Goal: Task Accomplishment & Management: Complete application form

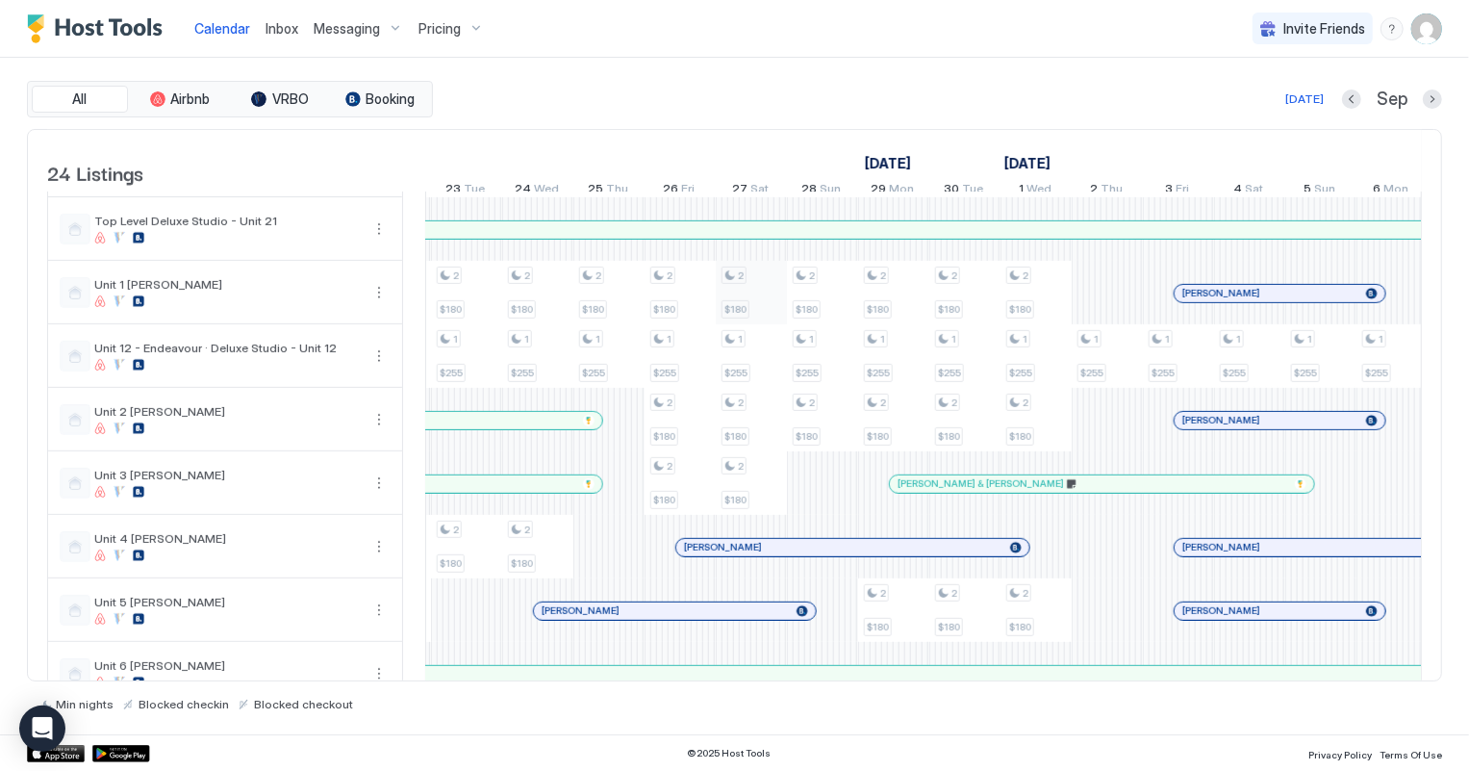
scroll to position [796, 0]
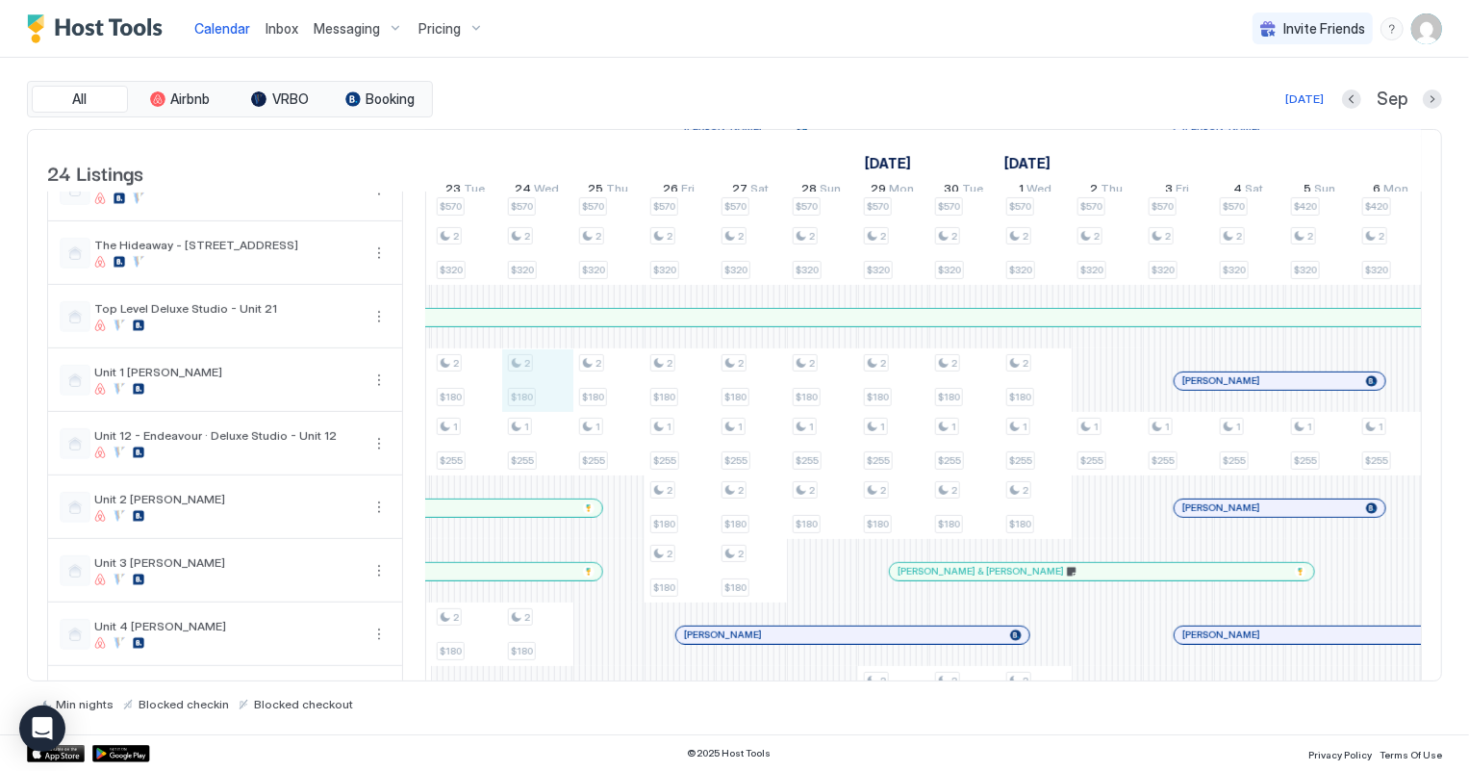
click at [537, 402] on div "2 $280 3 $275 2 $250 3 $390 2 $280 1 $255 1 $255 2 $420 2 $320 1 $255 1 $140 1 …" at bounding box center [929, 158] width 3845 height 1523
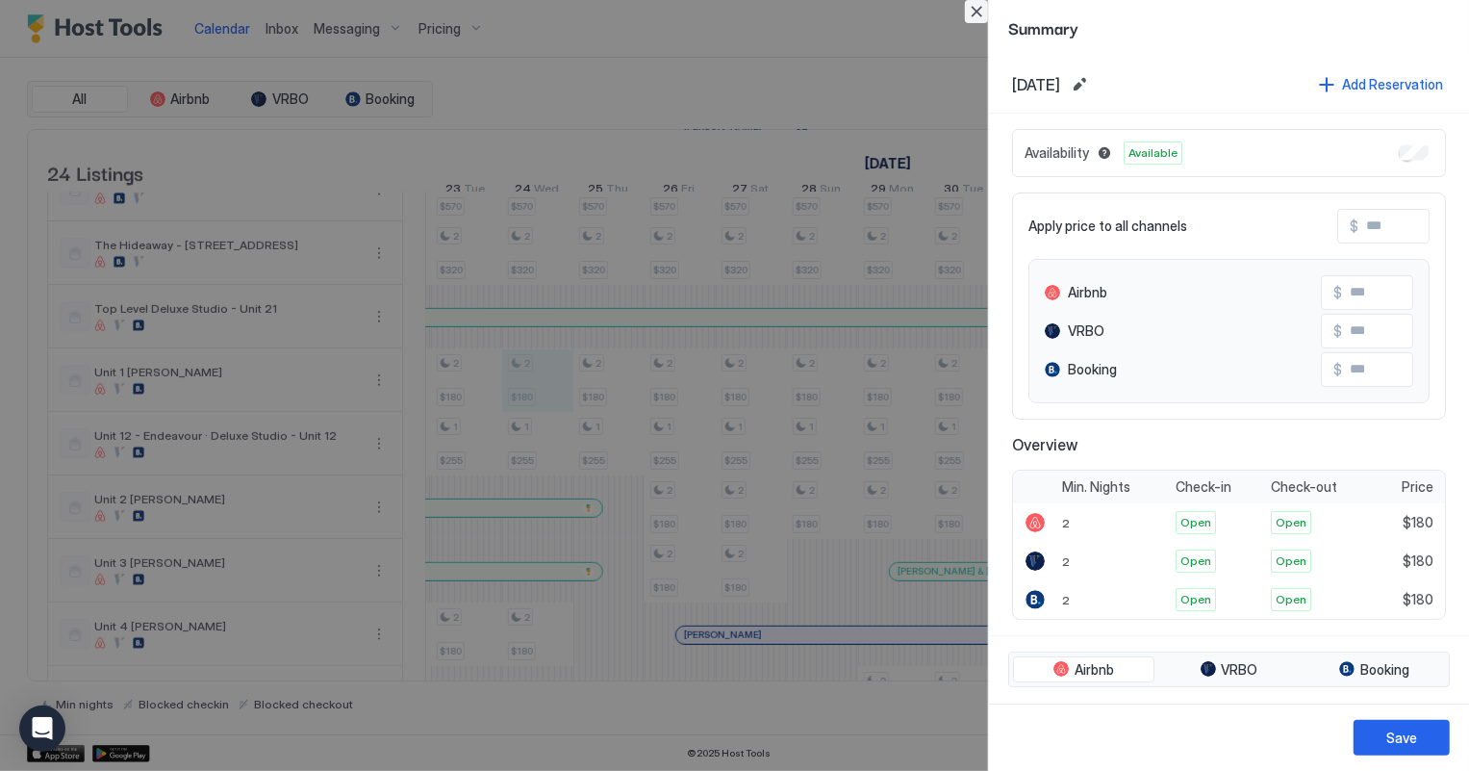
click at [975, 12] on button "Close" at bounding box center [976, 11] width 23 height 23
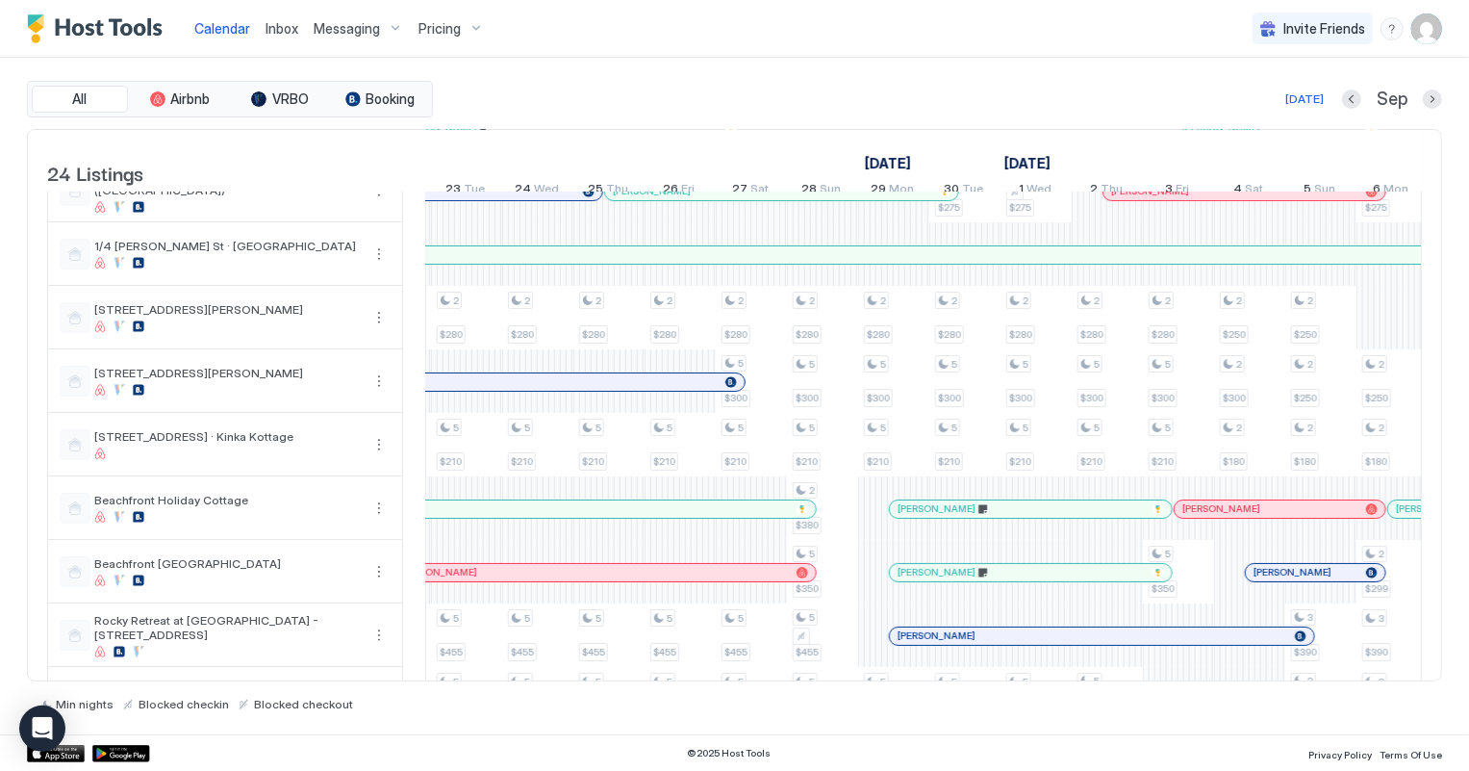
scroll to position [0, 0]
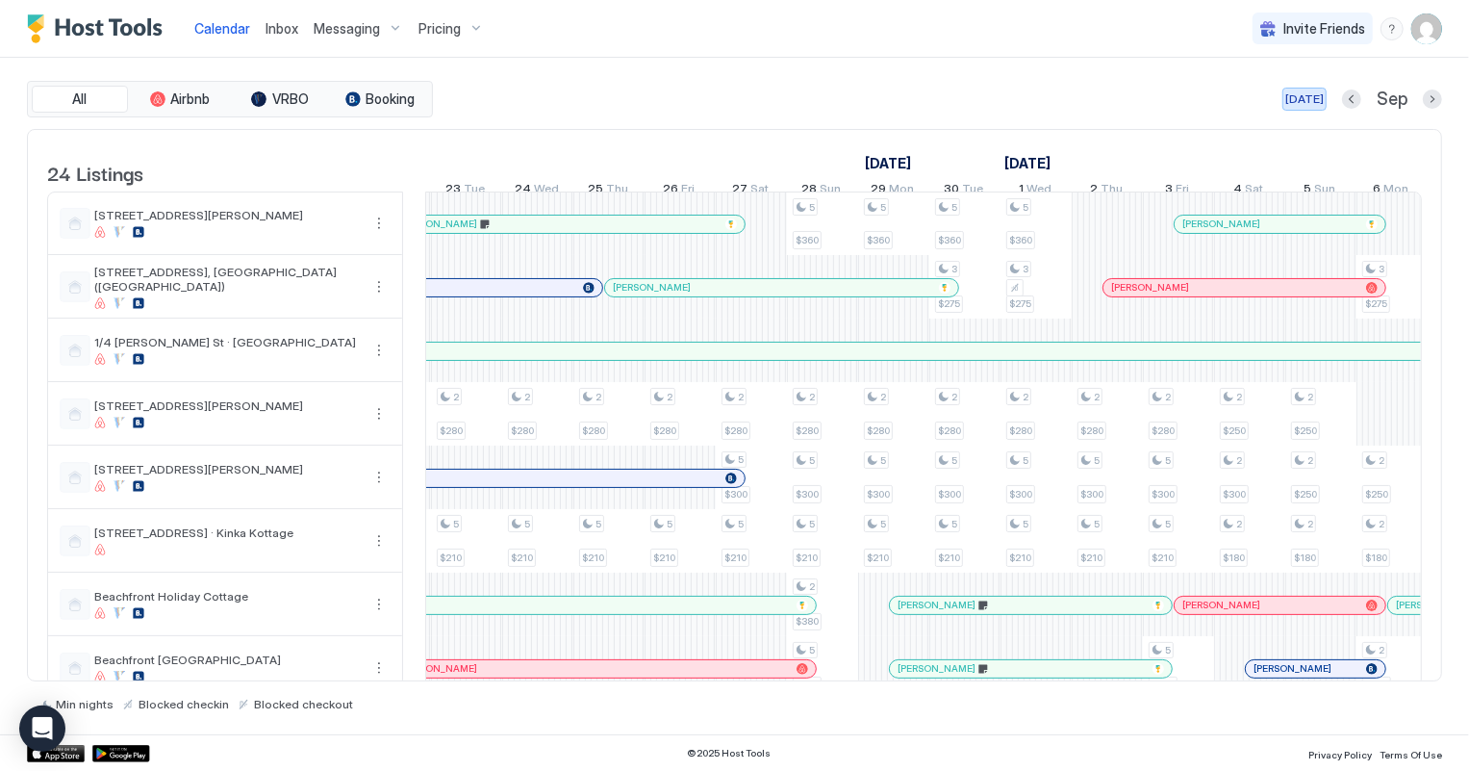
click at [1306, 100] on div "[DATE]" at bounding box center [1305, 98] width 38 height 17
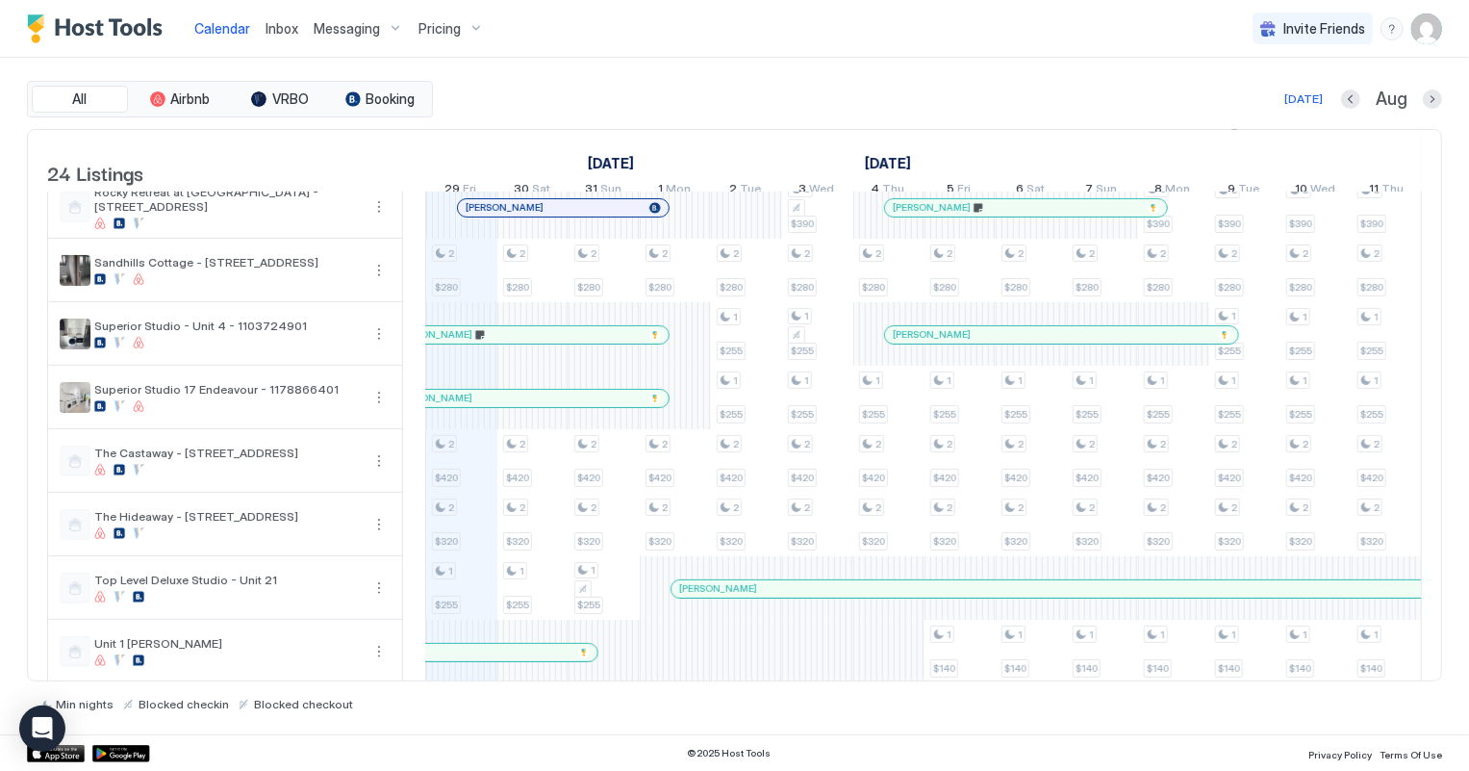
scroll to position [612, 0]
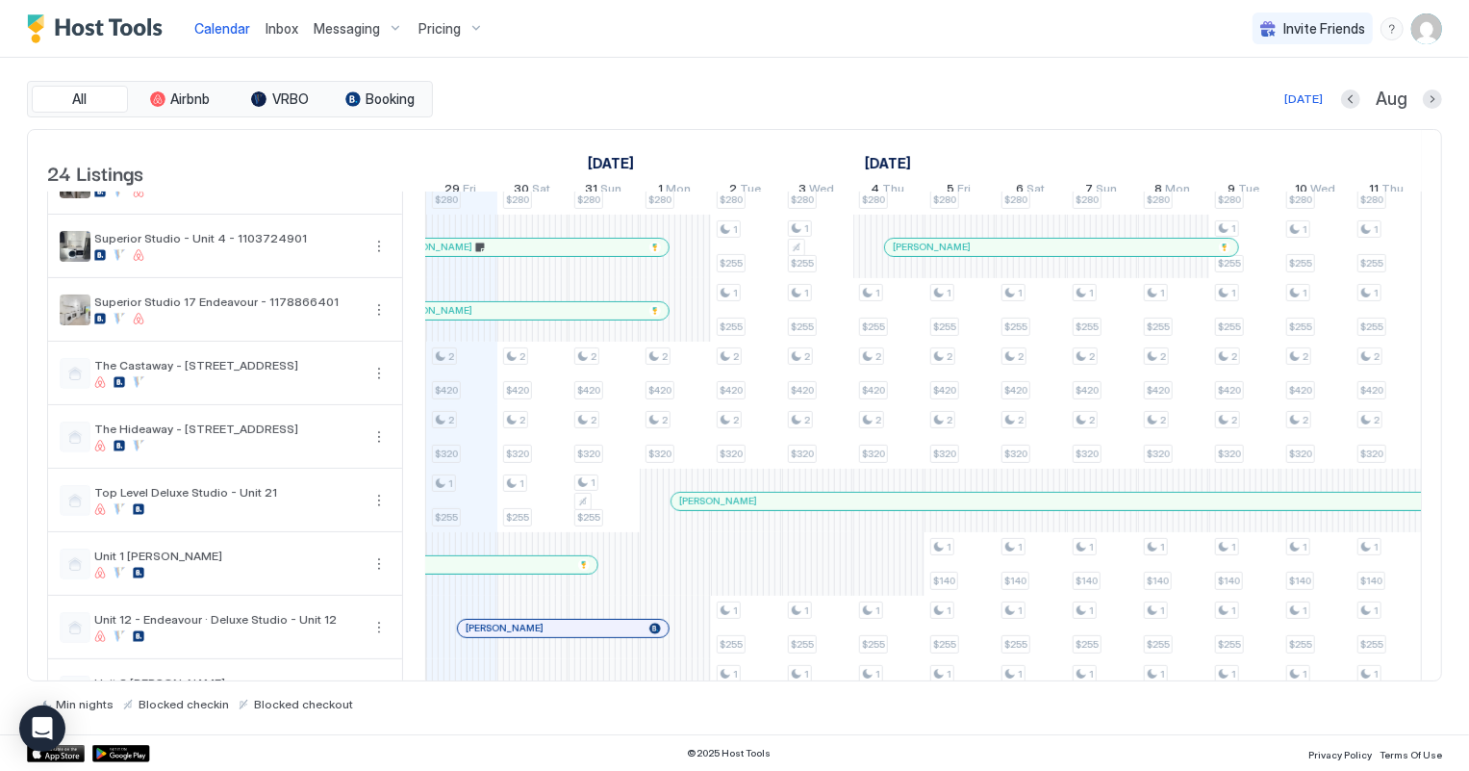
click at [285, 20] on span "Inbox" at bounding box center [282, 28] width 33 height 16
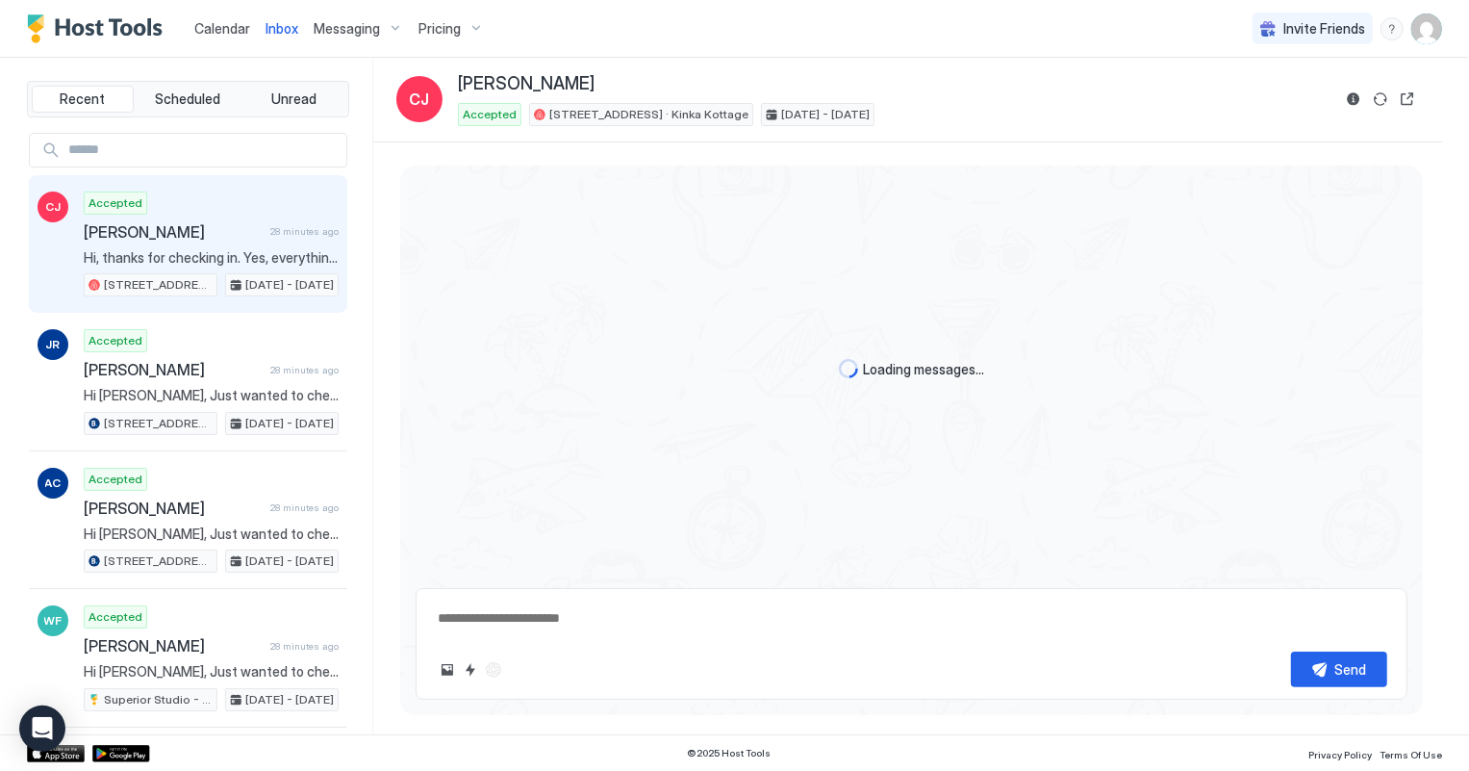
scroll to position [505, 0]
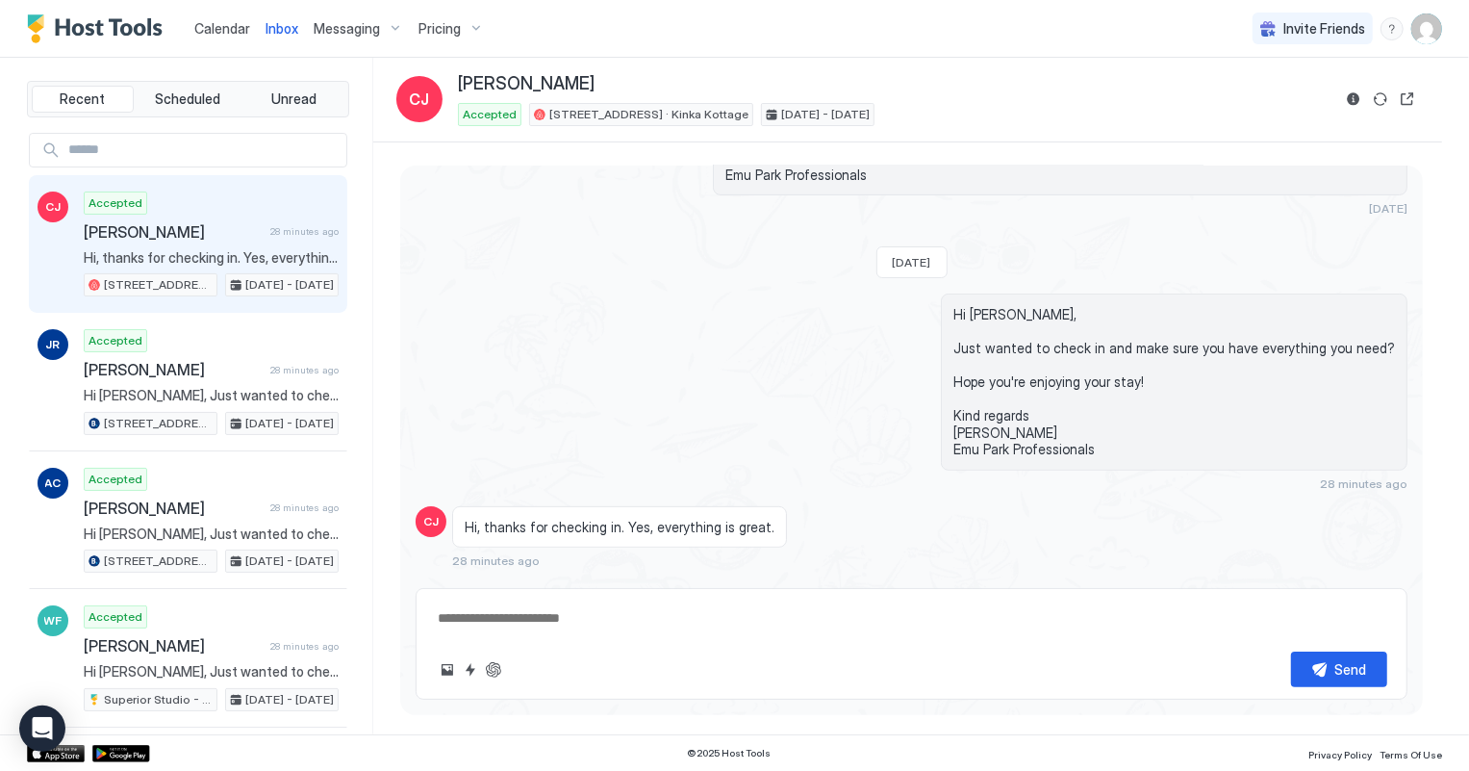
click at [236, 236] on span "[PERSON_NAME]" at bounding box center [173, 231] width 179 height 19
click at [214, 34] on span "Calendar" at bounding box center [222, 28] width 56 height 16
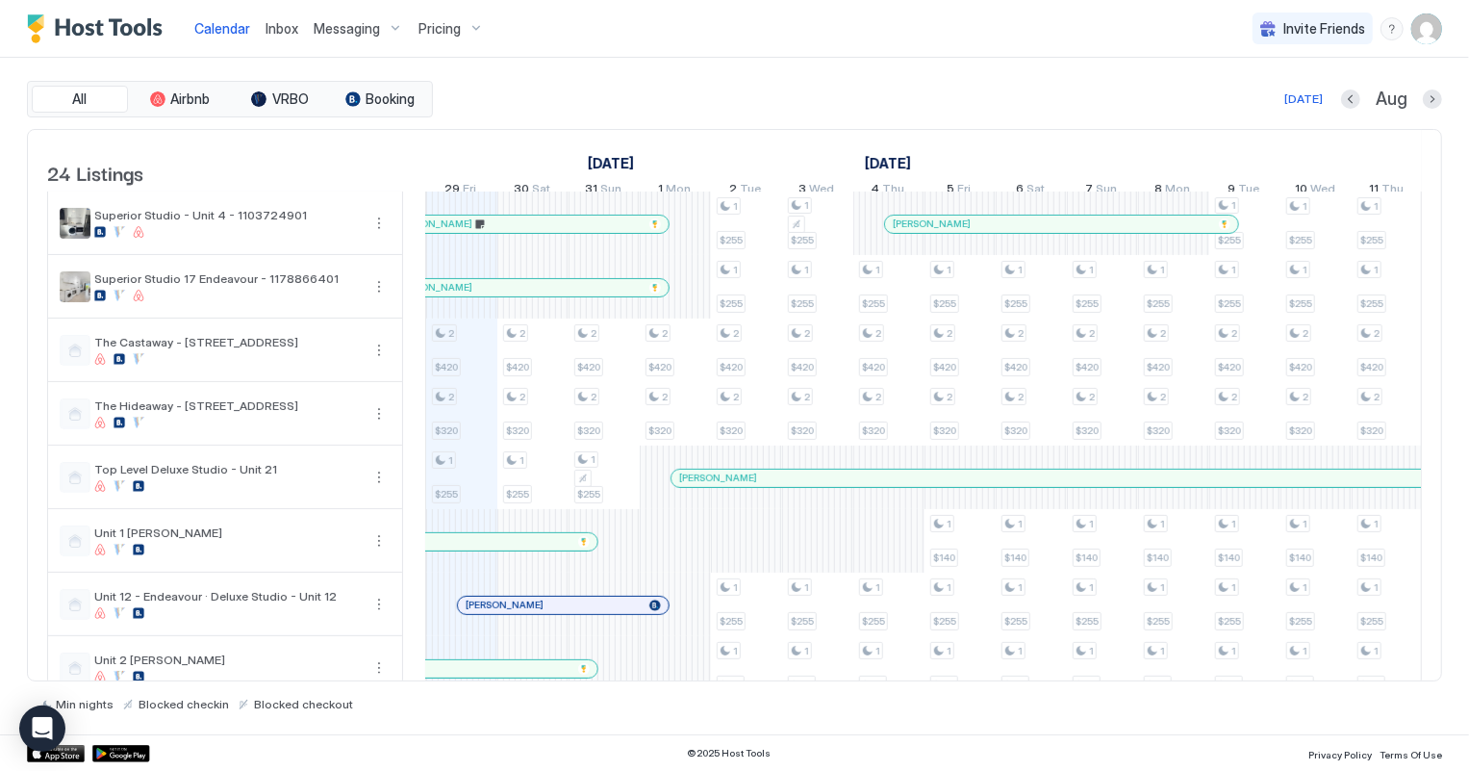
scroll to position [700, 0]
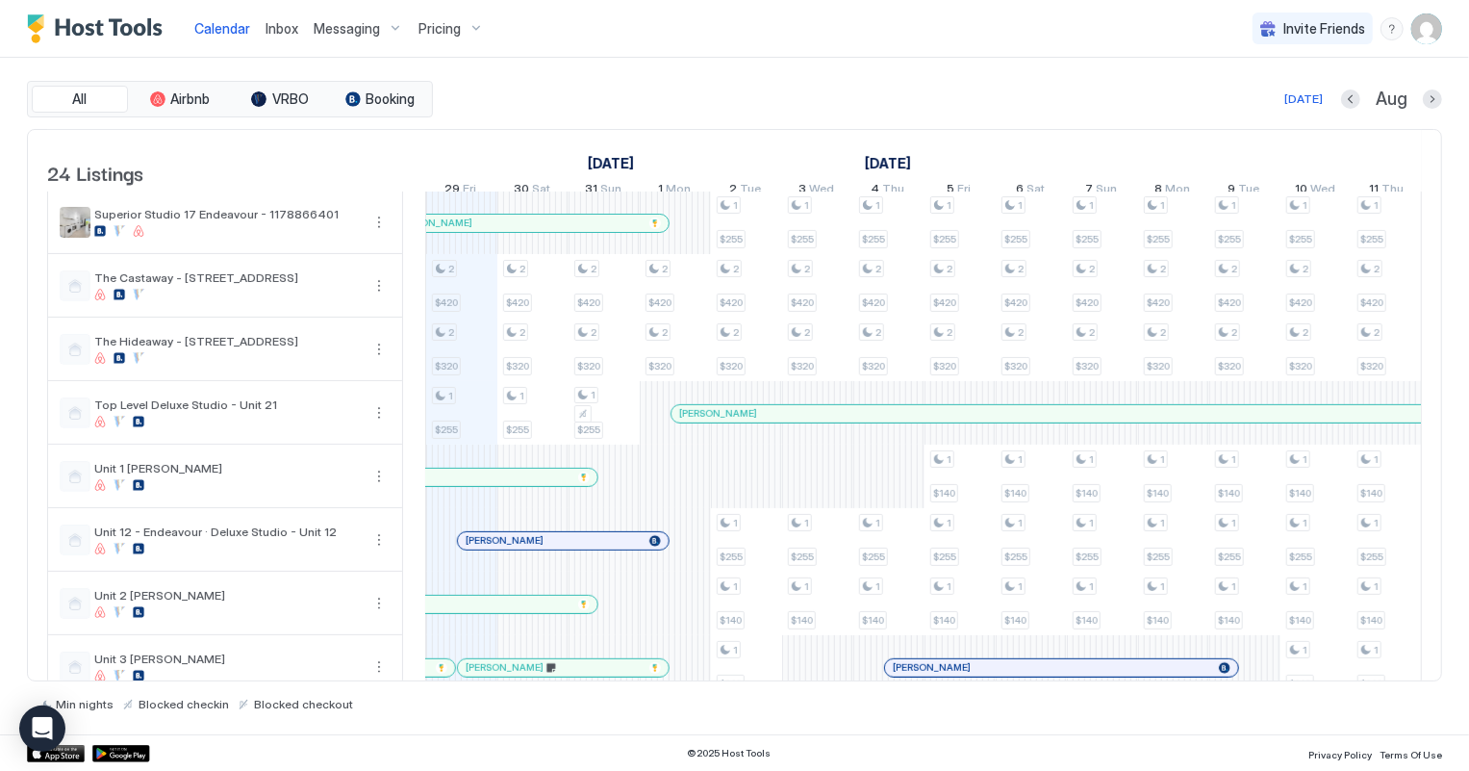
click at [276, 23] on span "Inbox" at bounding box center [282, 28] width 33 height 16
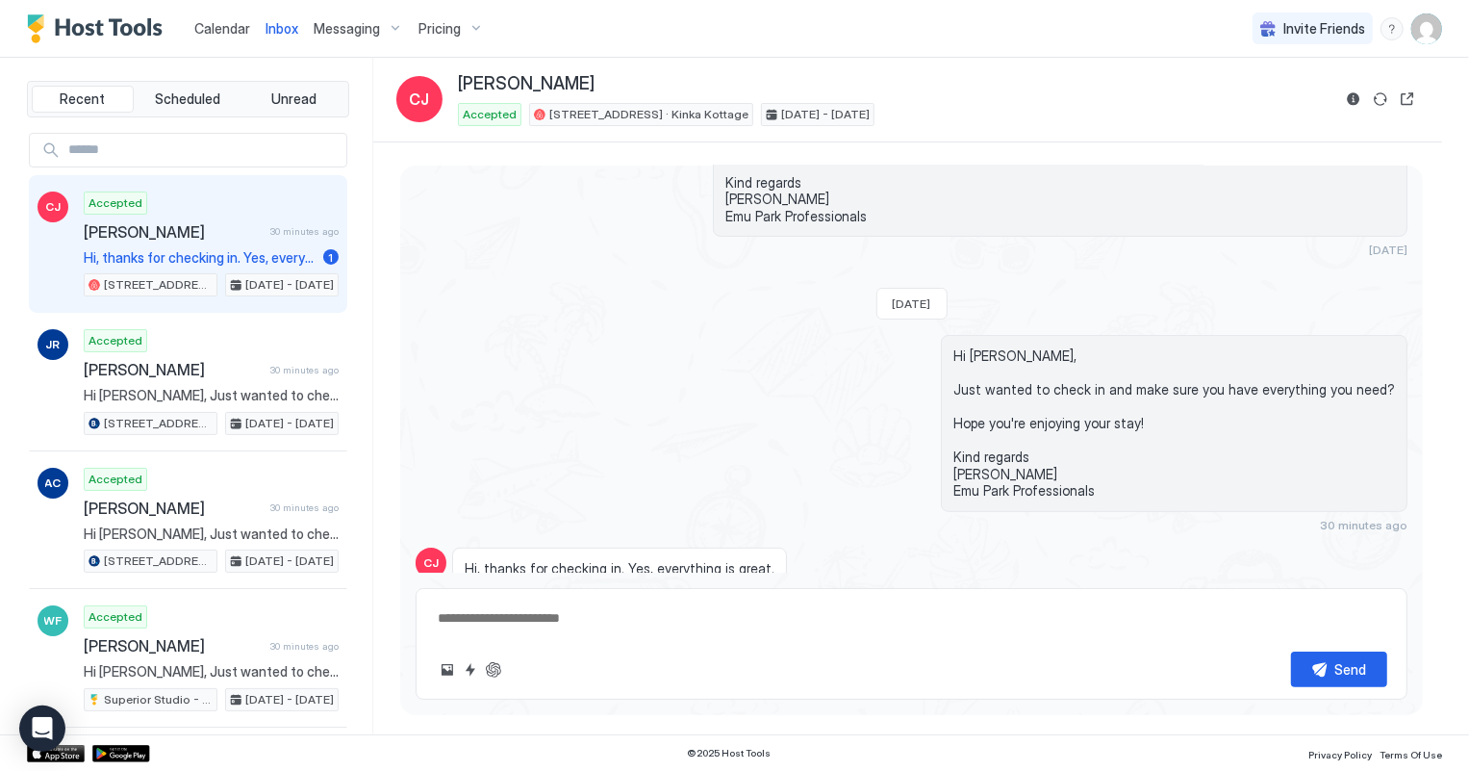
scroll to position [505, 0]
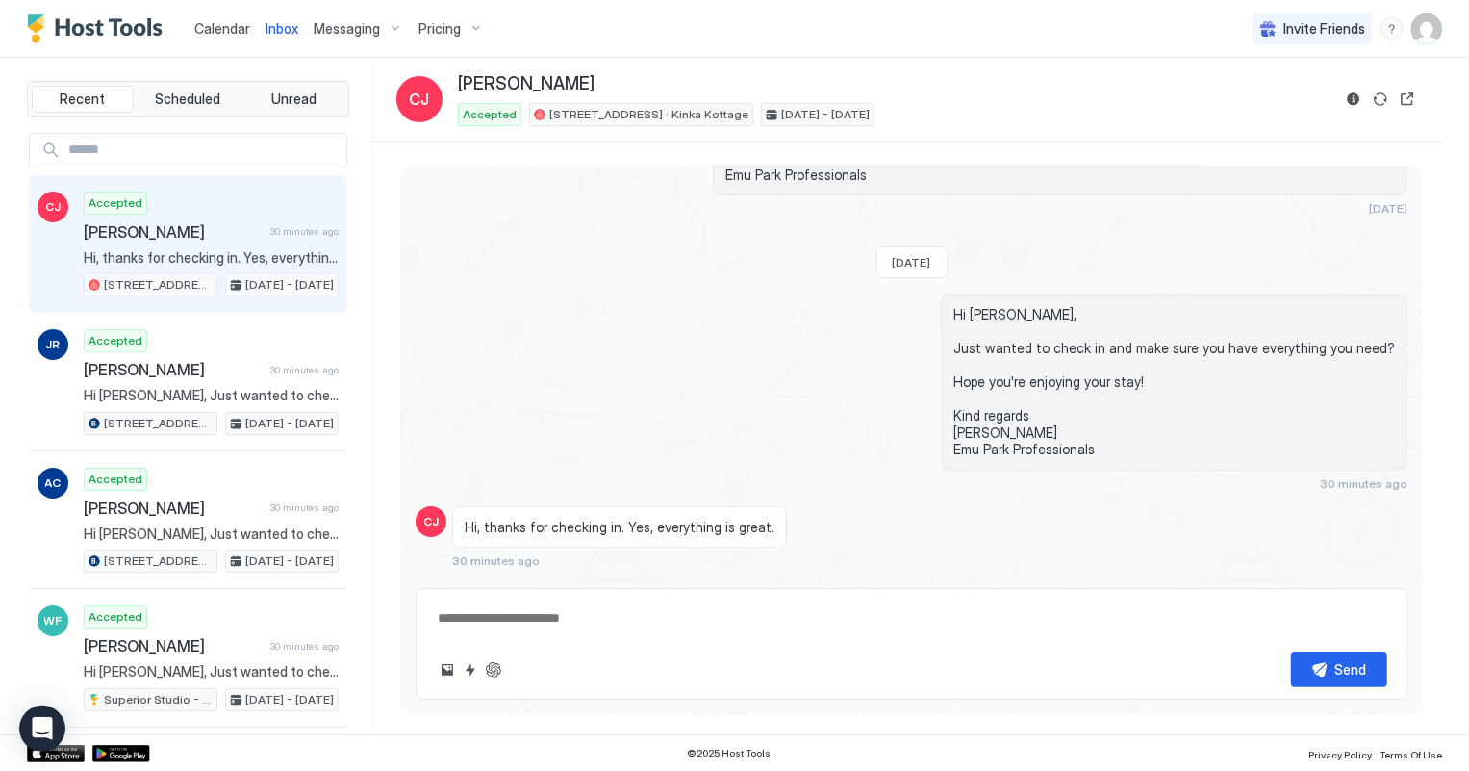
click at [235, 257] on span "Hi, thanks for checking in. Yes, everything is great." at bounding box center [211, 257] width 255 height 17
click at [232, 23] on span "Calendar" at bounding box center [222, 28] width 56 height 16
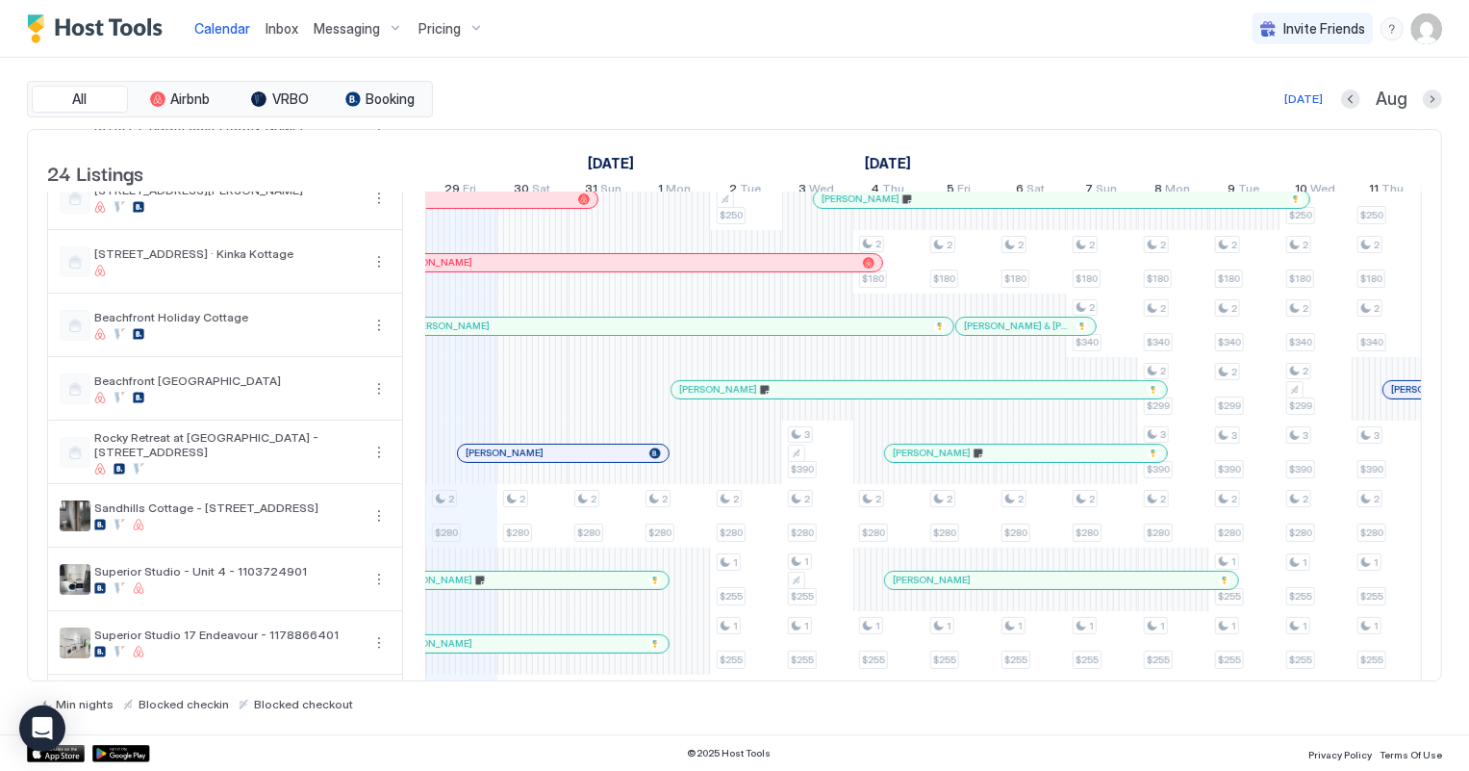
scroll to position [349, 0]
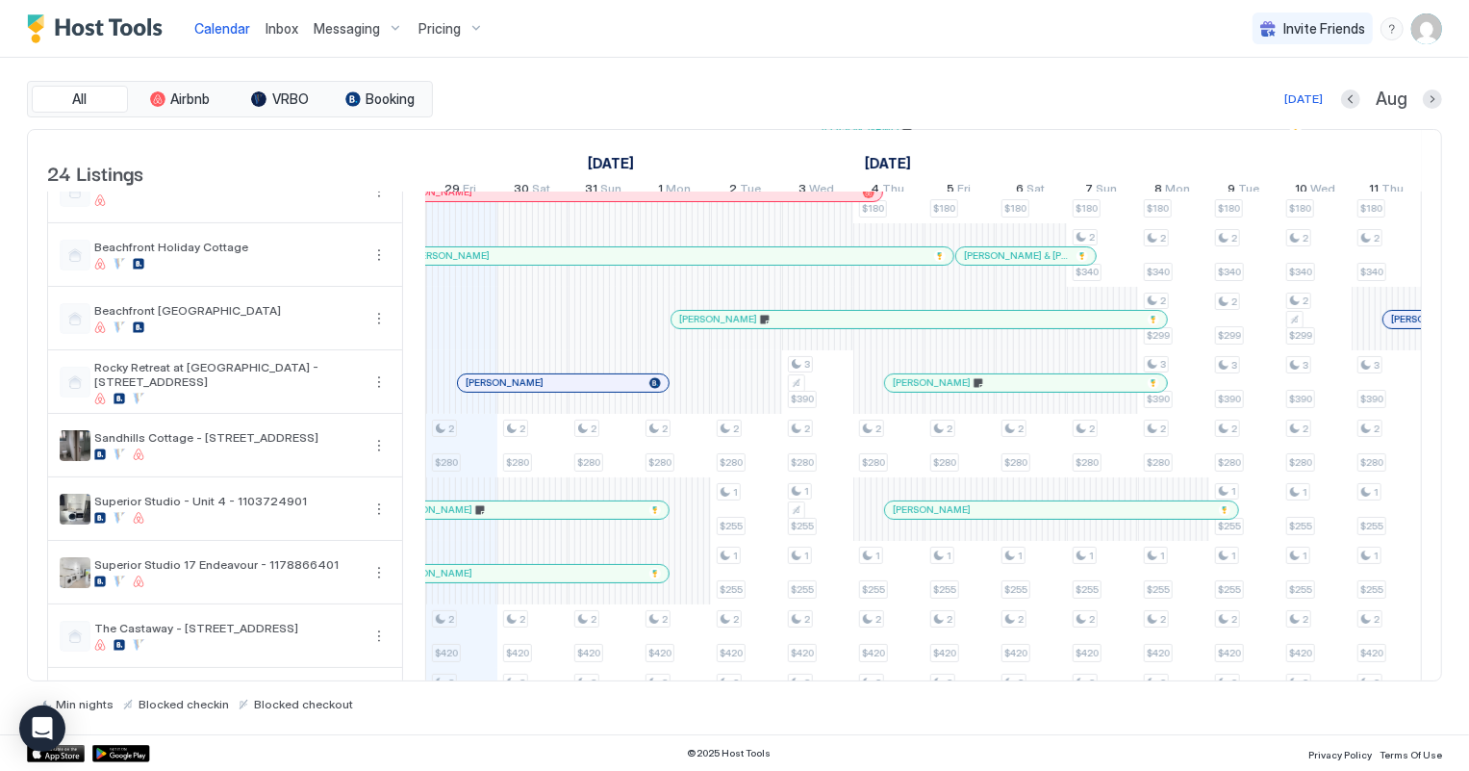
click at [274, 22] on span "Inbox" at bounding box center [282, 28] width 33 height 16
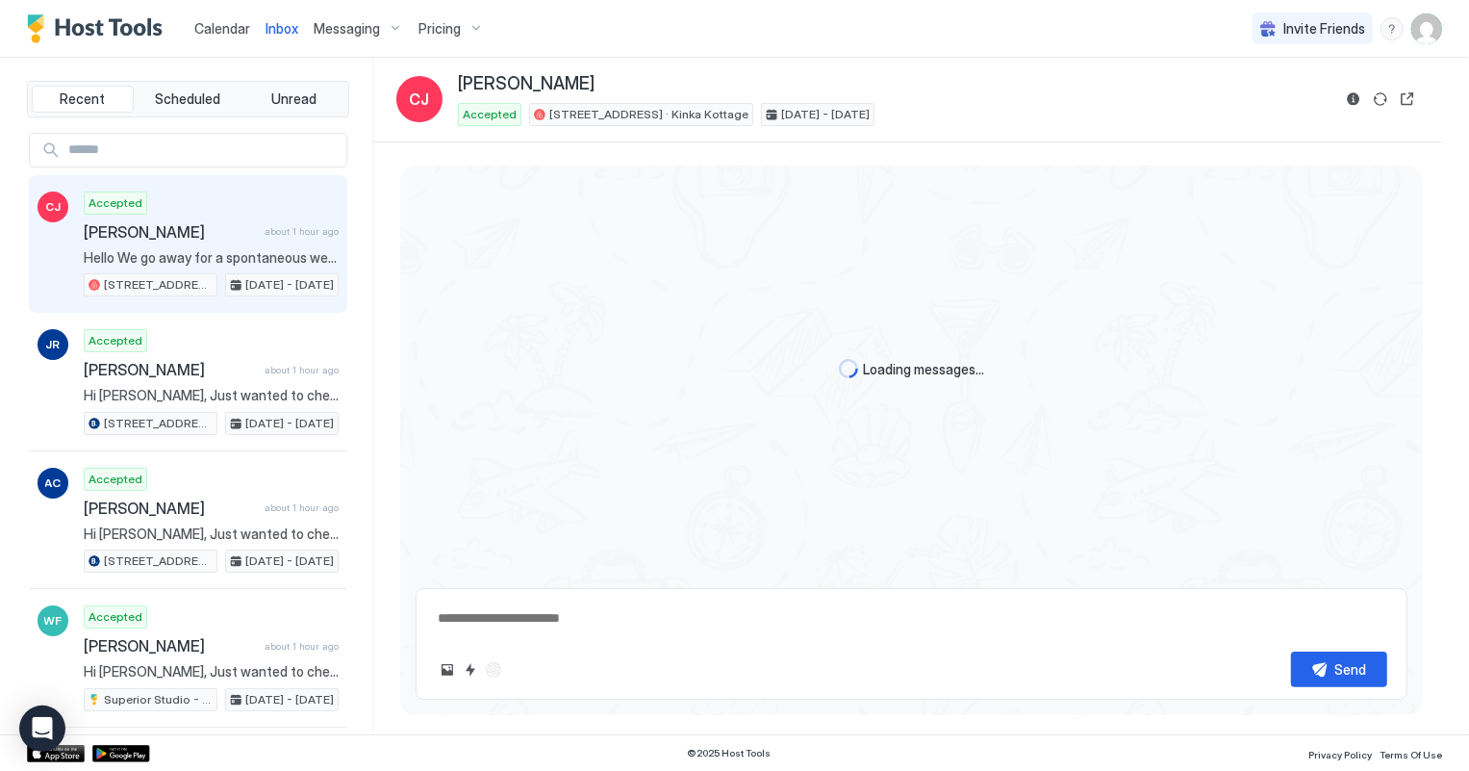
scroll to position [505, 0]
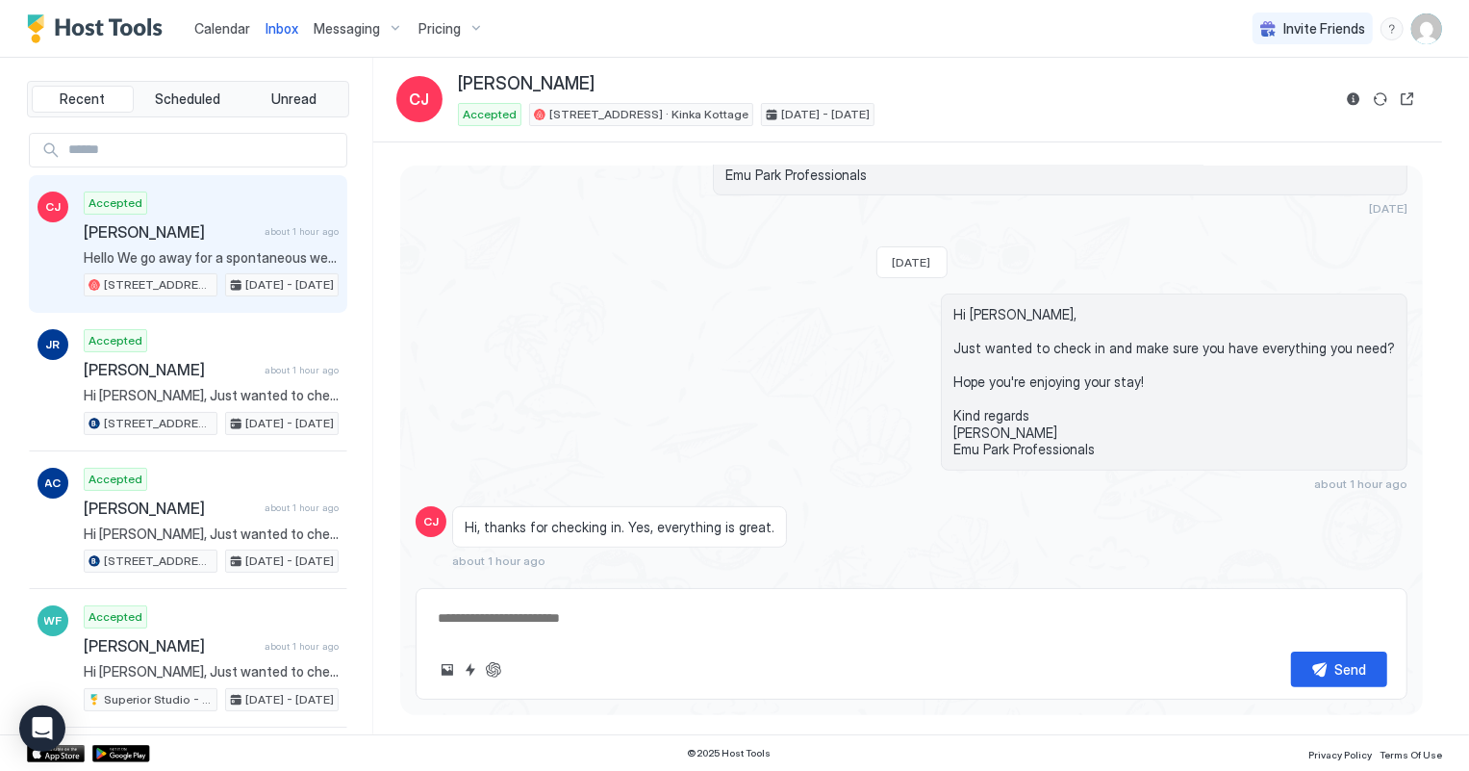
click at [213, 25] on span "Calendar" at bounding box center [222, 28] width 56 height 16
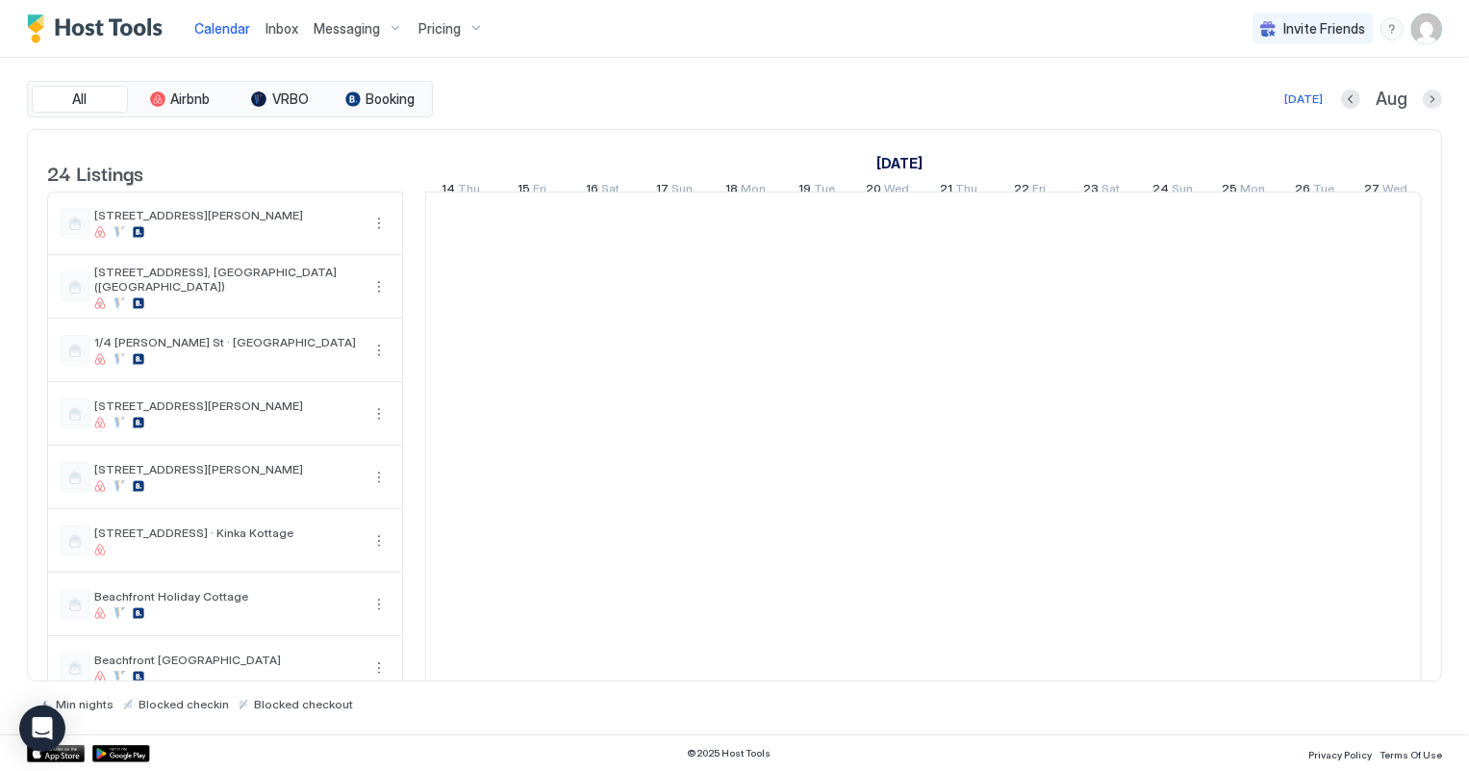
scroll to position [0, 1068]
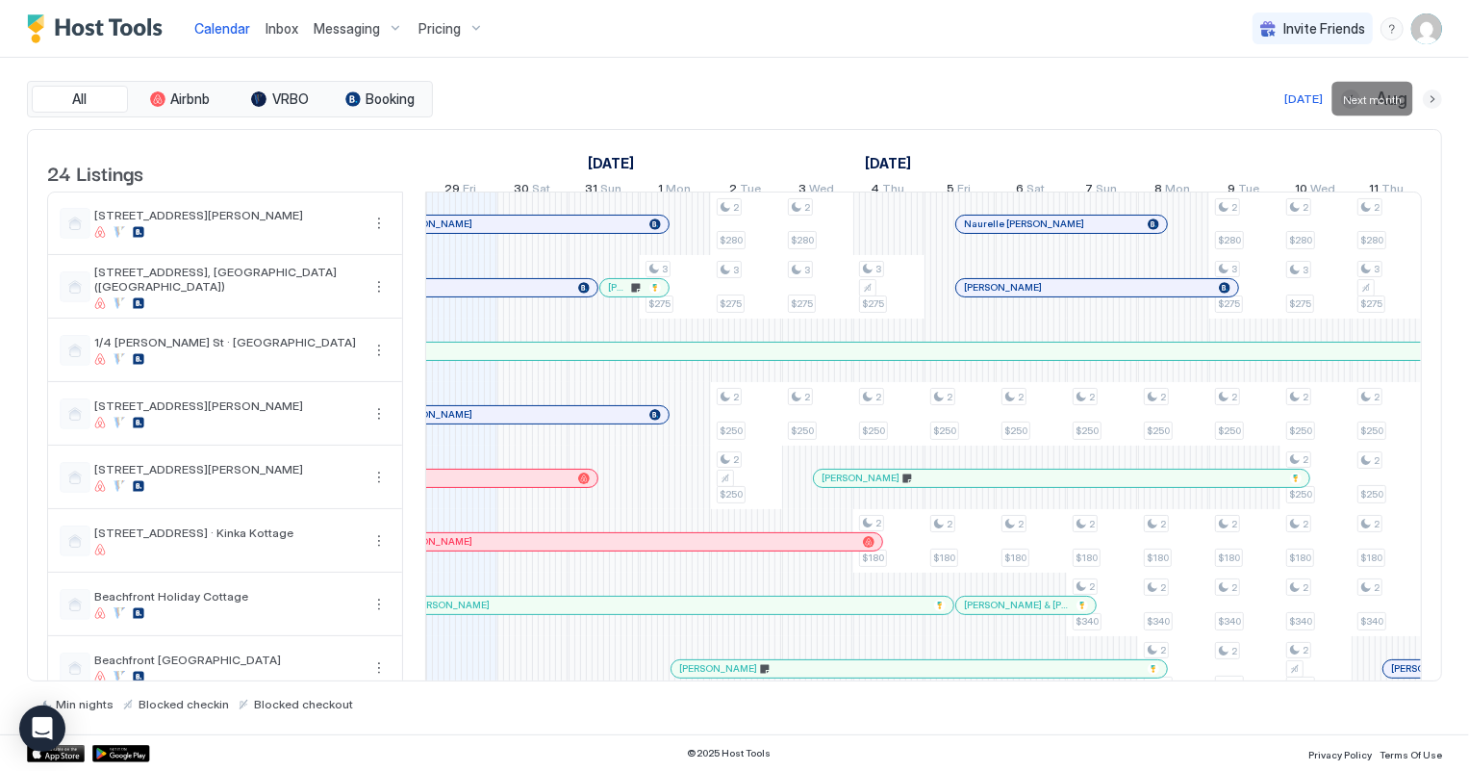
click at [1433, 97] on button "Next month" at bounding box center [1432, 98] width 19 height 19
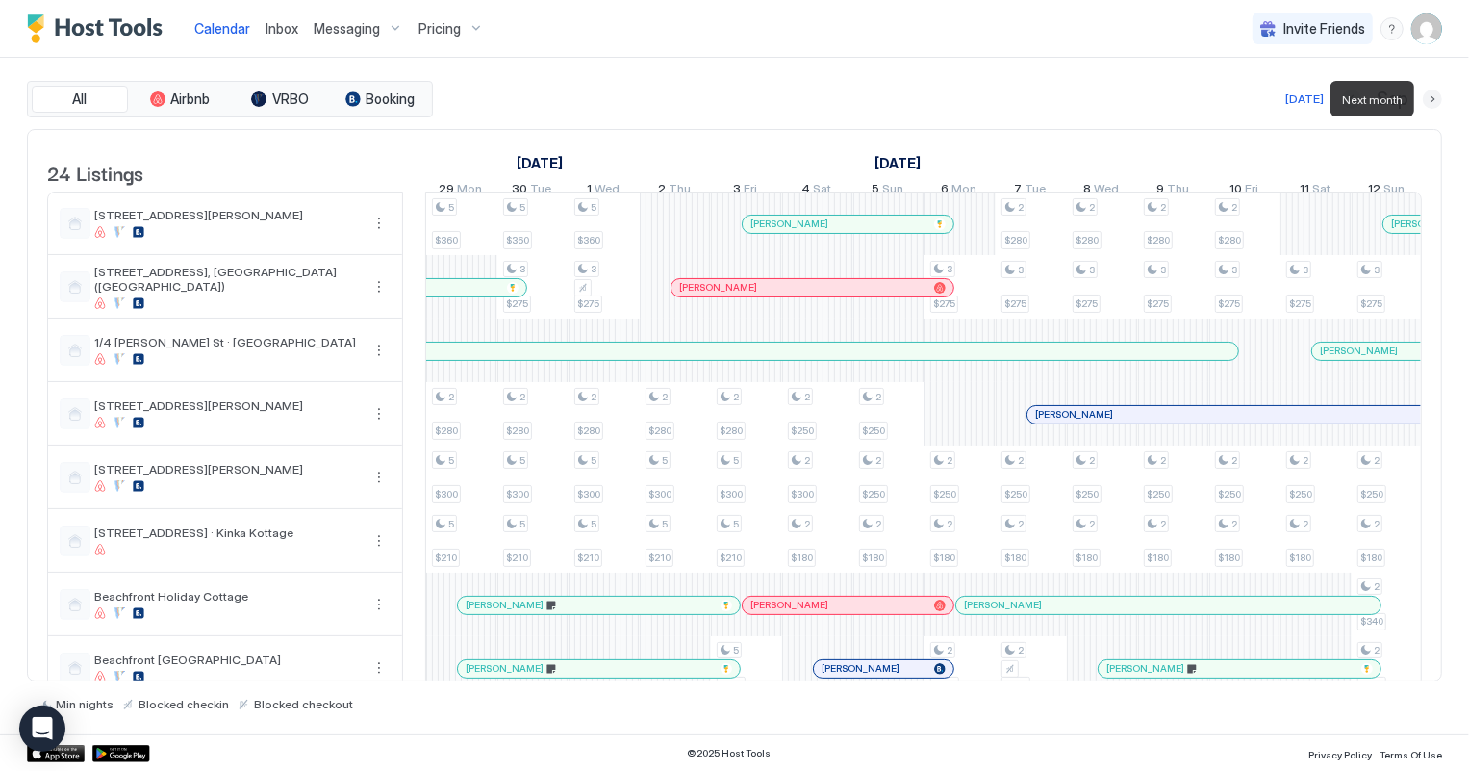
click at [1433, 97] on button "Next month" at bounding box center [1432, 98] width 19 height 19
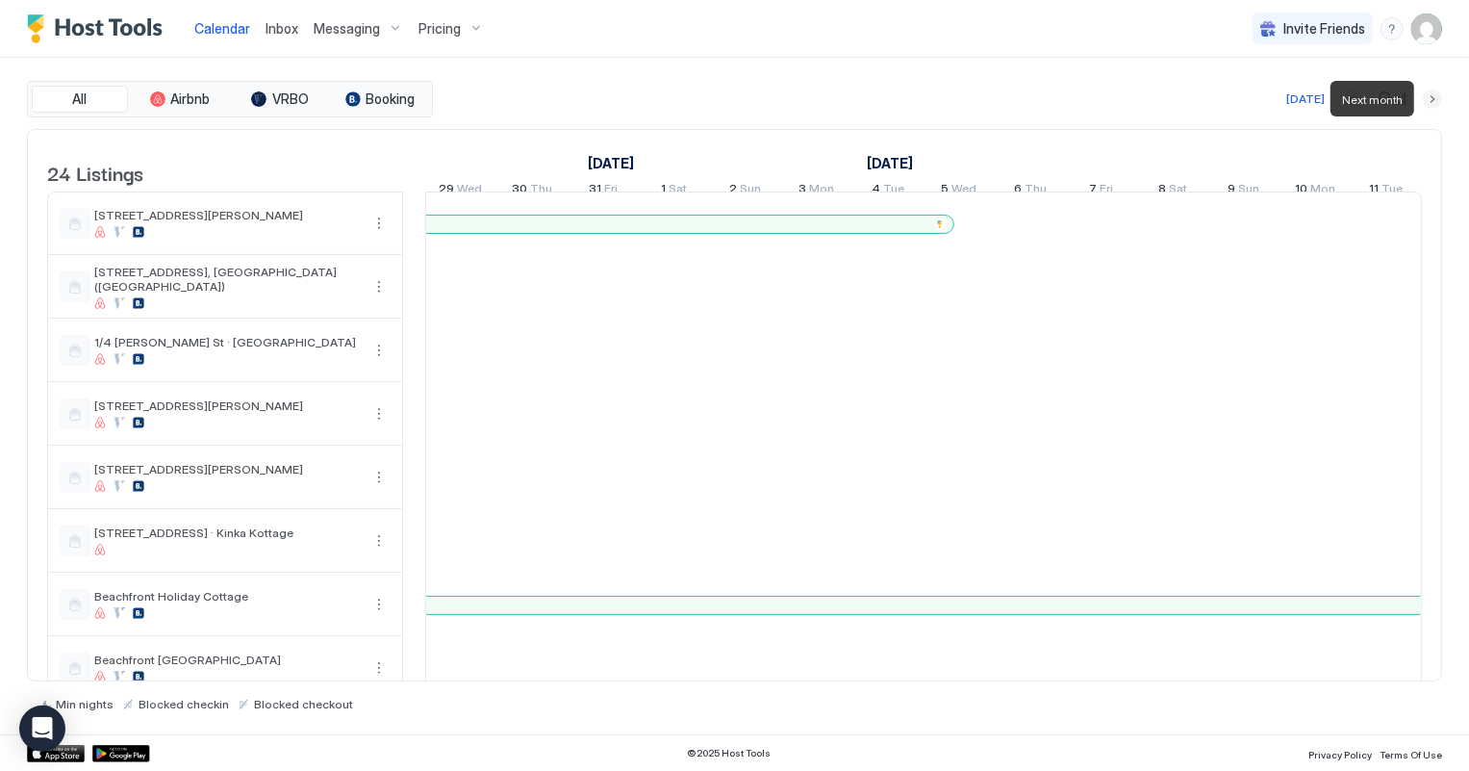
click at [1433, 97] on button "Next month" at bounding box center [1432, 98] width 19 height 19
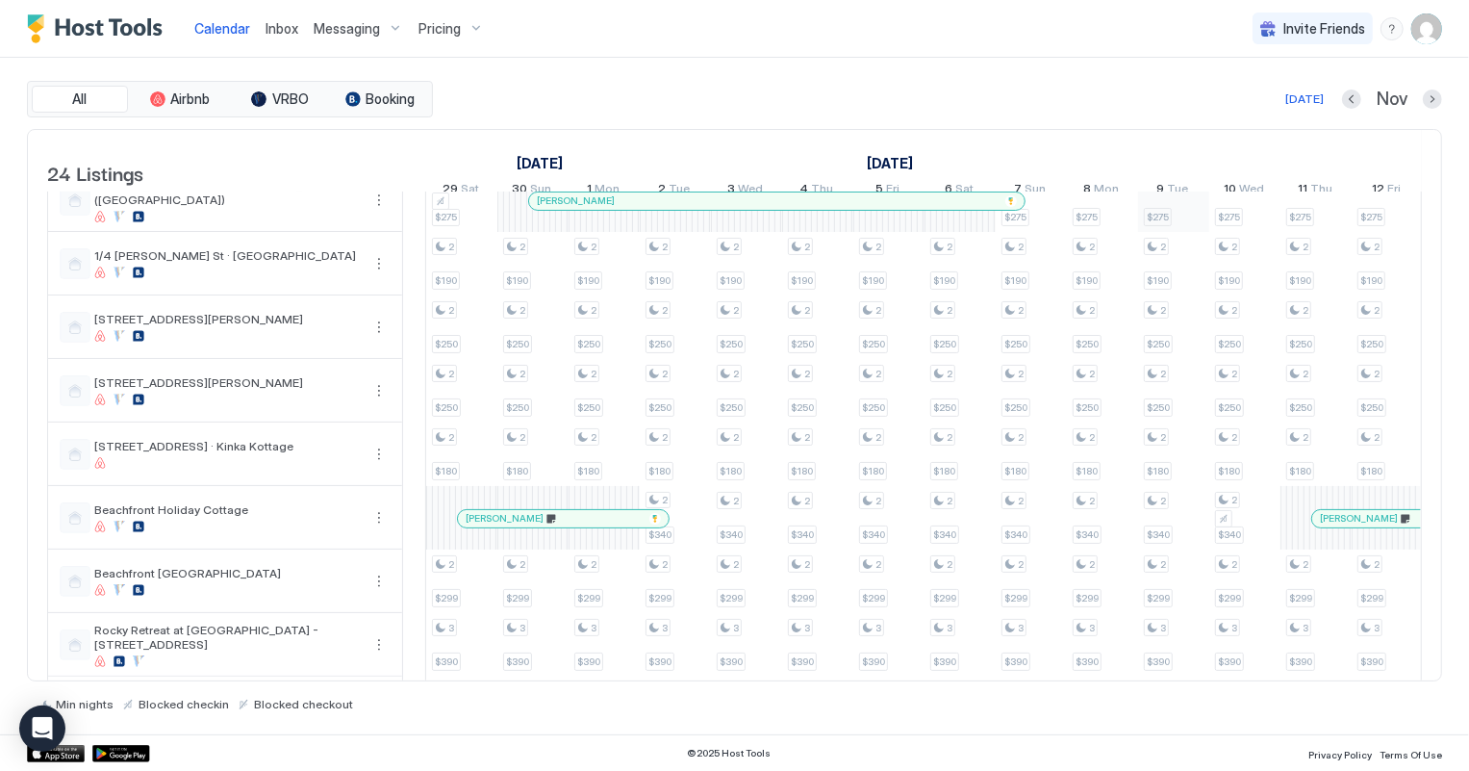
scroll to position [174, 0]
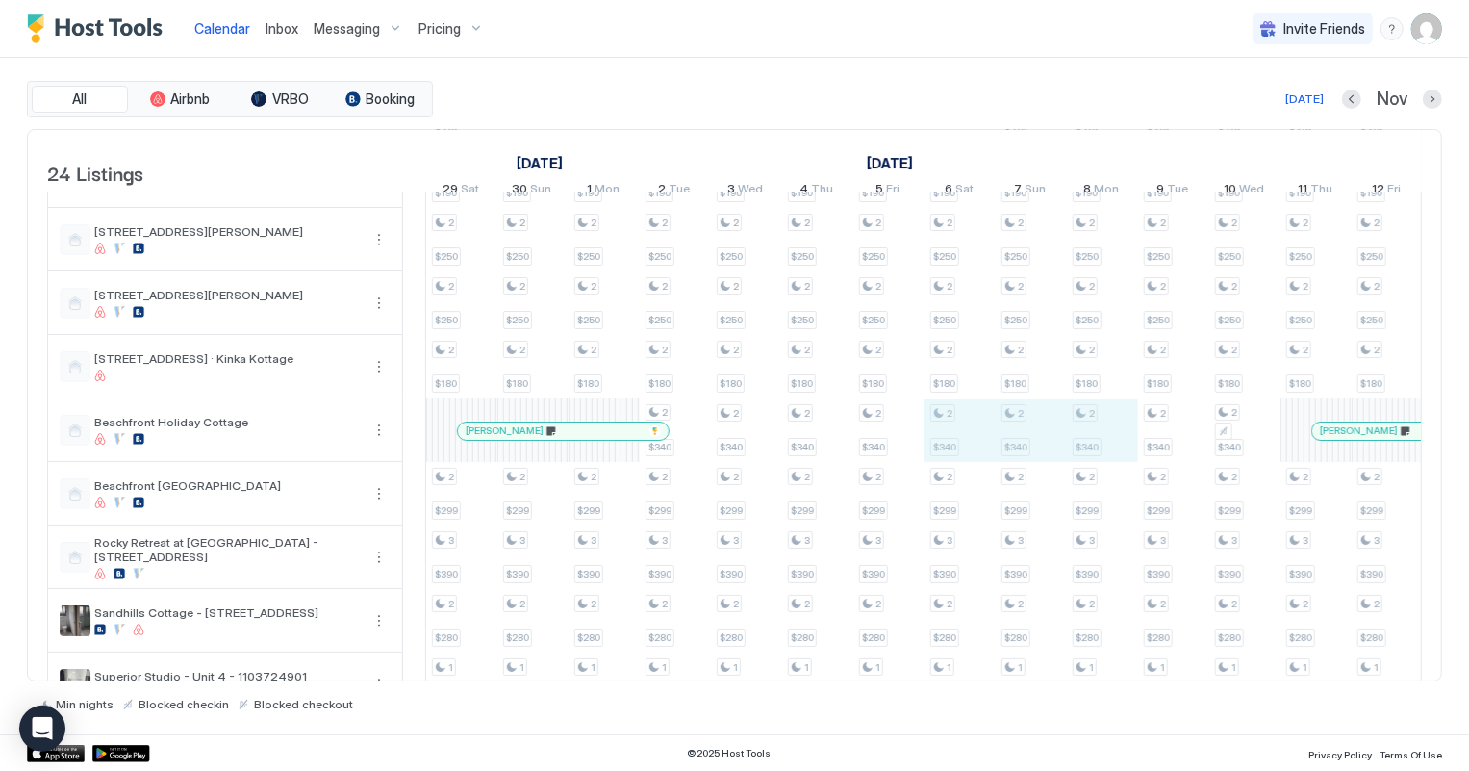
drag, startPoint x: 954, startPoint y: 446, endPoint x: 1125, endPoint y: 462, distance: 172.1
click at [1125, 462] on div "2 $280 3 $275 2 $190 2 $250 2 $250 2 $180 3 $390 2 $280 1 $255 1 $255 2 $420 2 …" at bounding box center [1280, 779] width 3845 height 1523
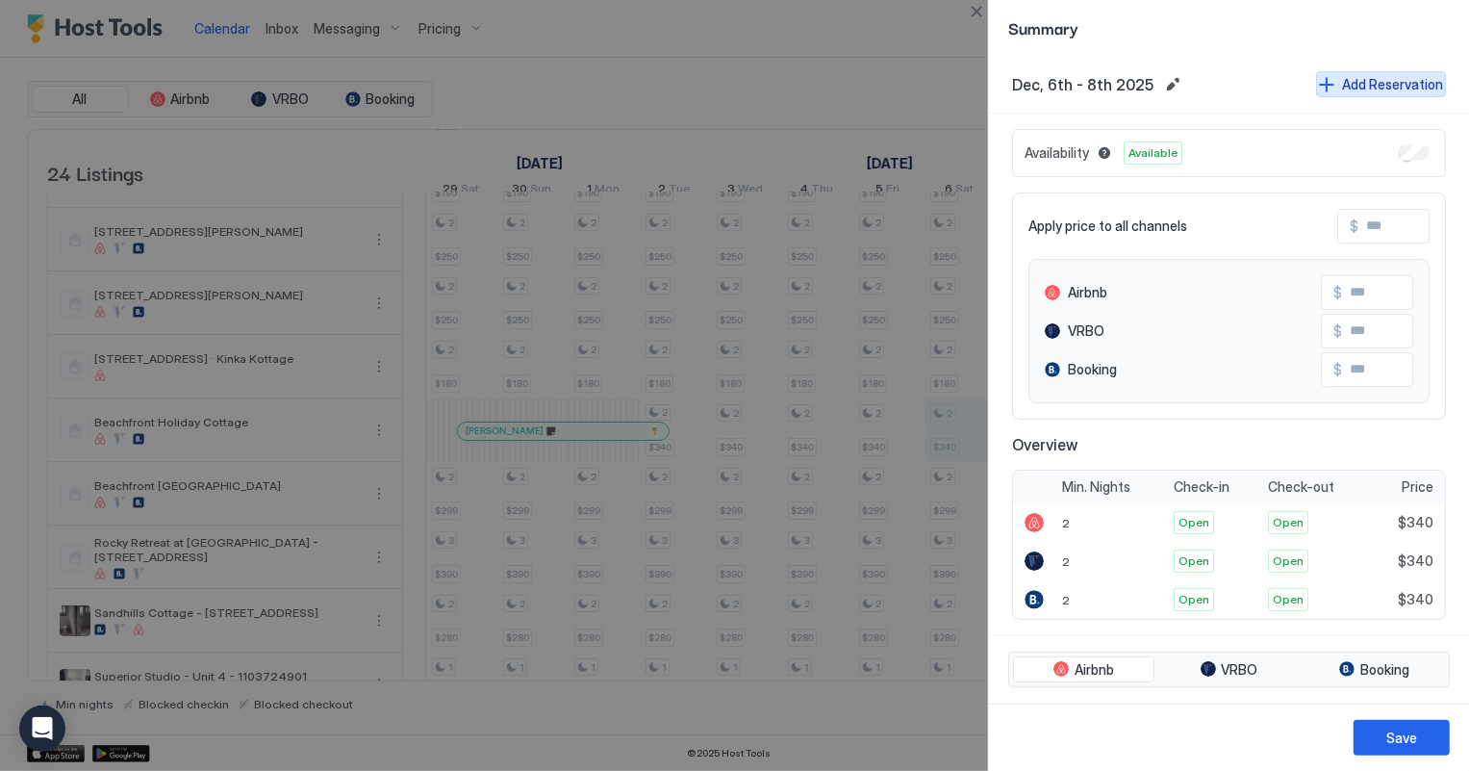
click at [1345, 86] on div "Add Reservation" at bounding box center [1392, 84] width 101 height 20
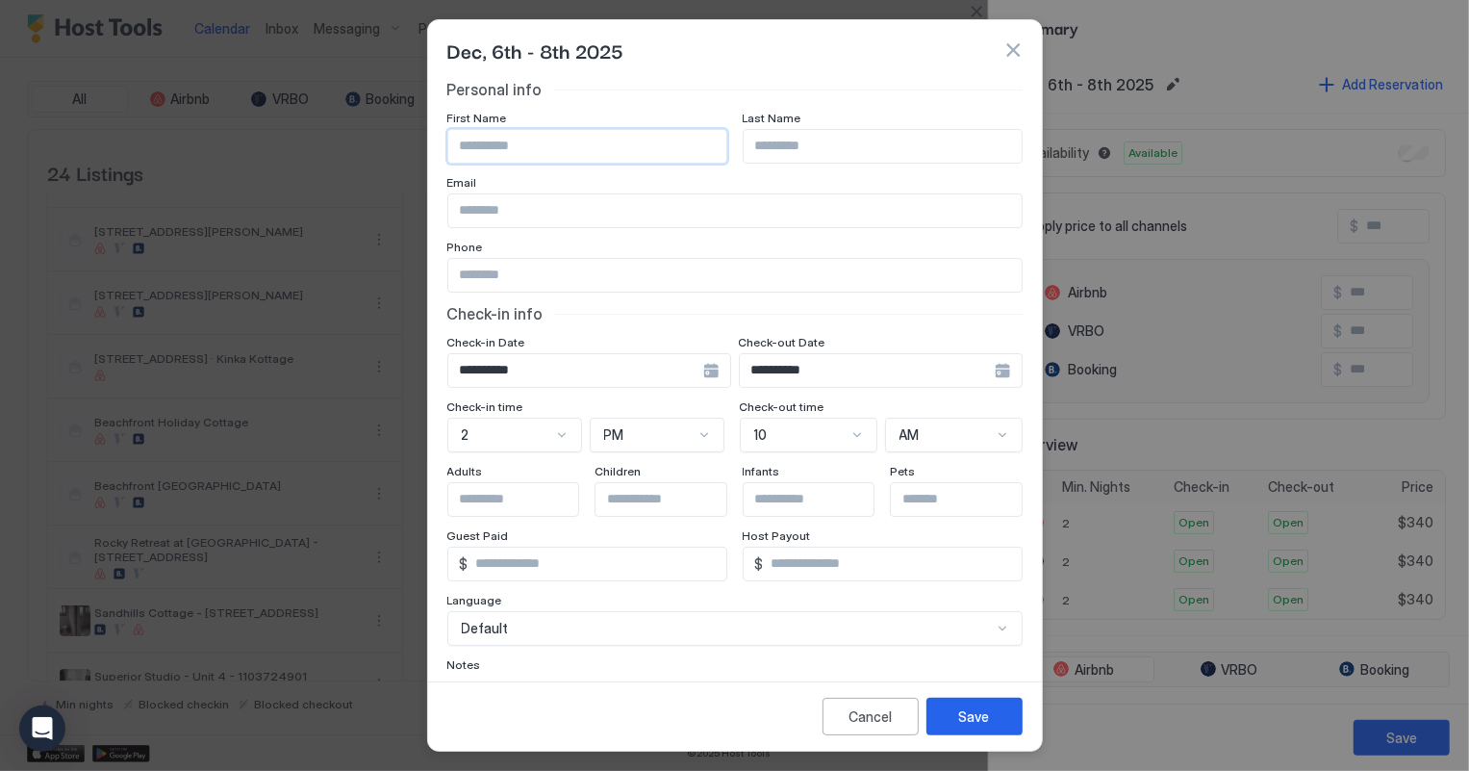
drag, startPoint x: 504, startPoint y: 145, endPoint x: 321, endPoint y: 356, distance: 279.0
click at [504, 145] on input "Input Field" at bounding box center [587, 146] width 278 height 33
type input "*"
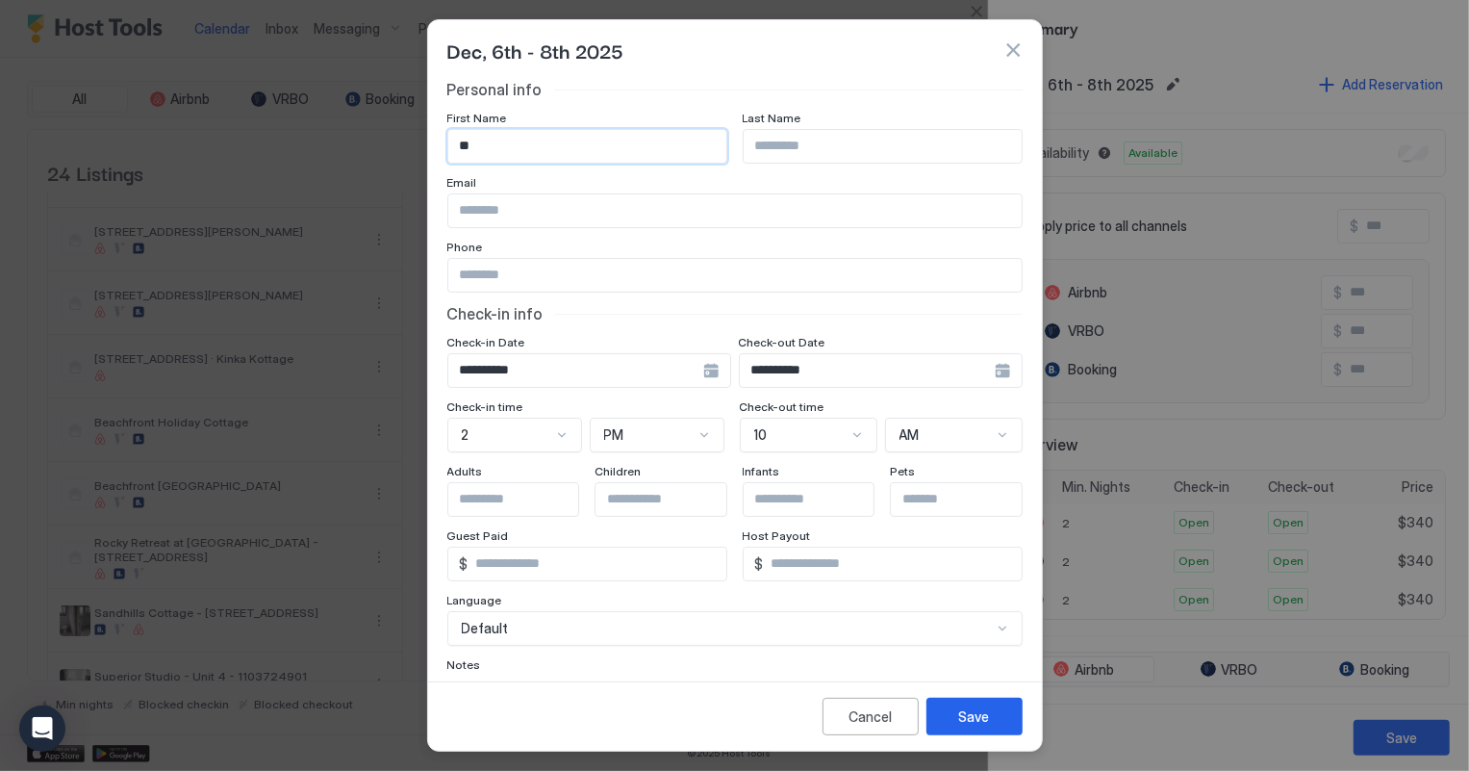
type input "*"
type input "*******"
click at [480, 215] on input "Input Field" at bounding box center [734, 210] width 573 height 33
type input "**********"
click at [469, 164] on div at bounding box center [587, 146] width 280 height 35
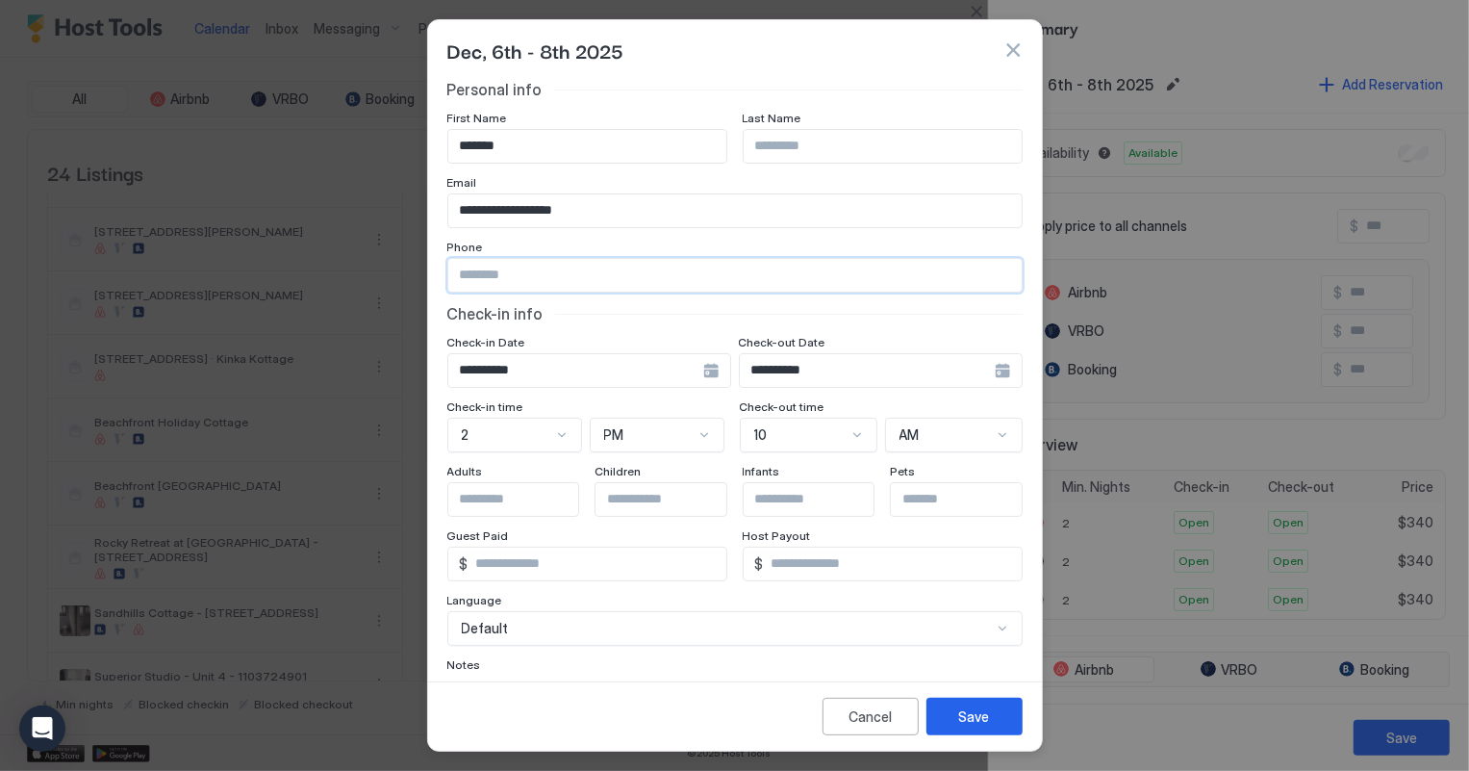
click at [472, 269] on input "Input Field" at bounding box center [734, 275] width 573 height 33
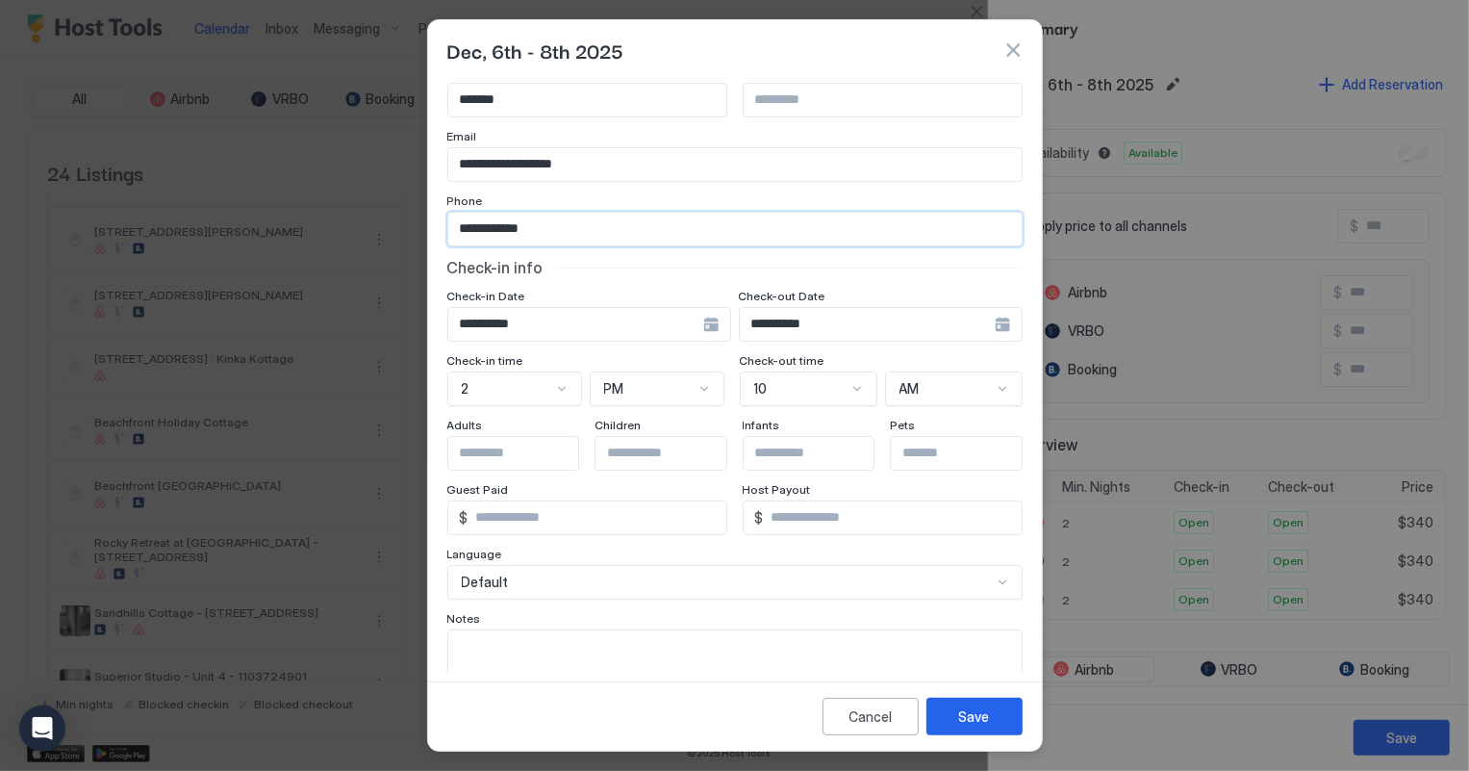
scroll to position [115, 0]
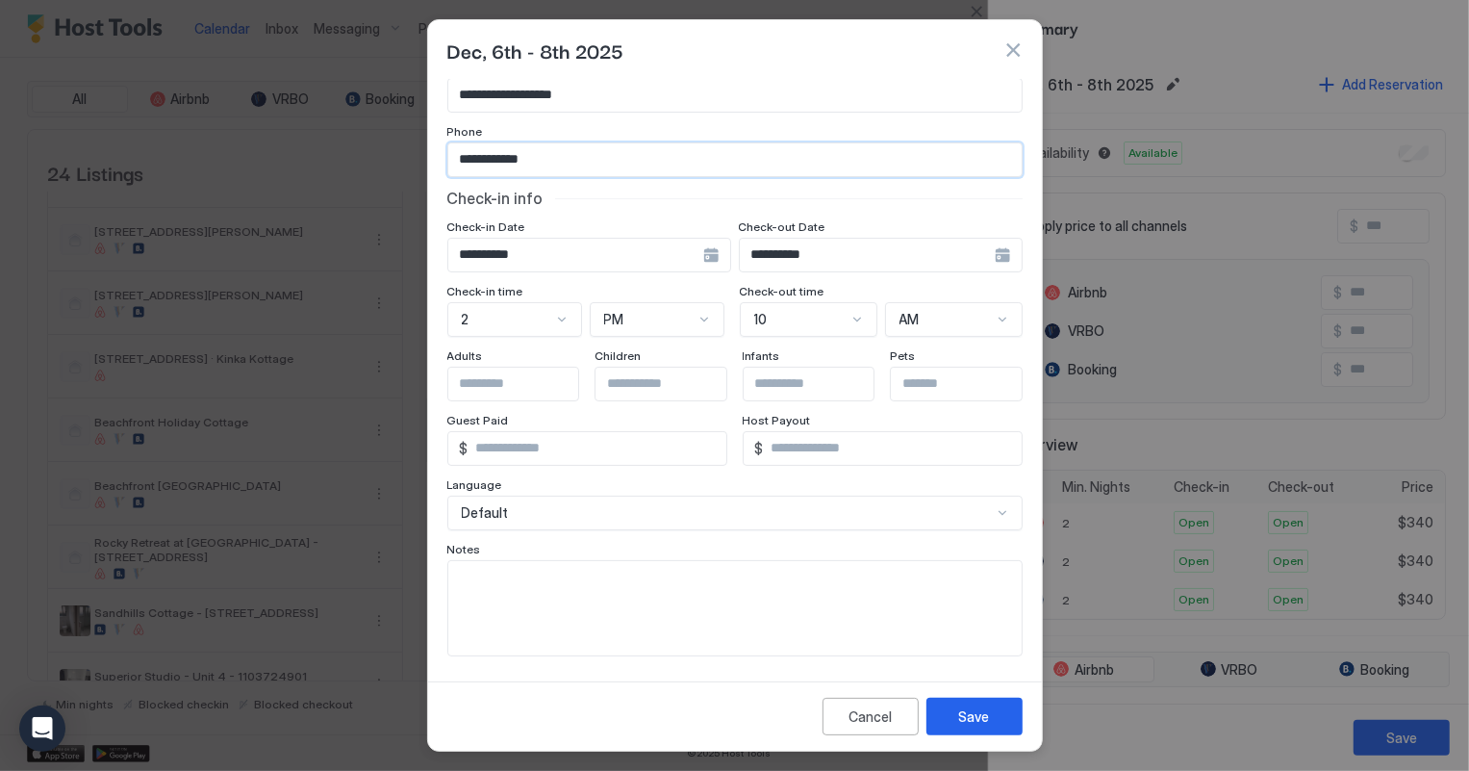
type input "**********"
click at [521, 577] on textarea "Input Field" at bounding box center [734, 608] width 573 height 94
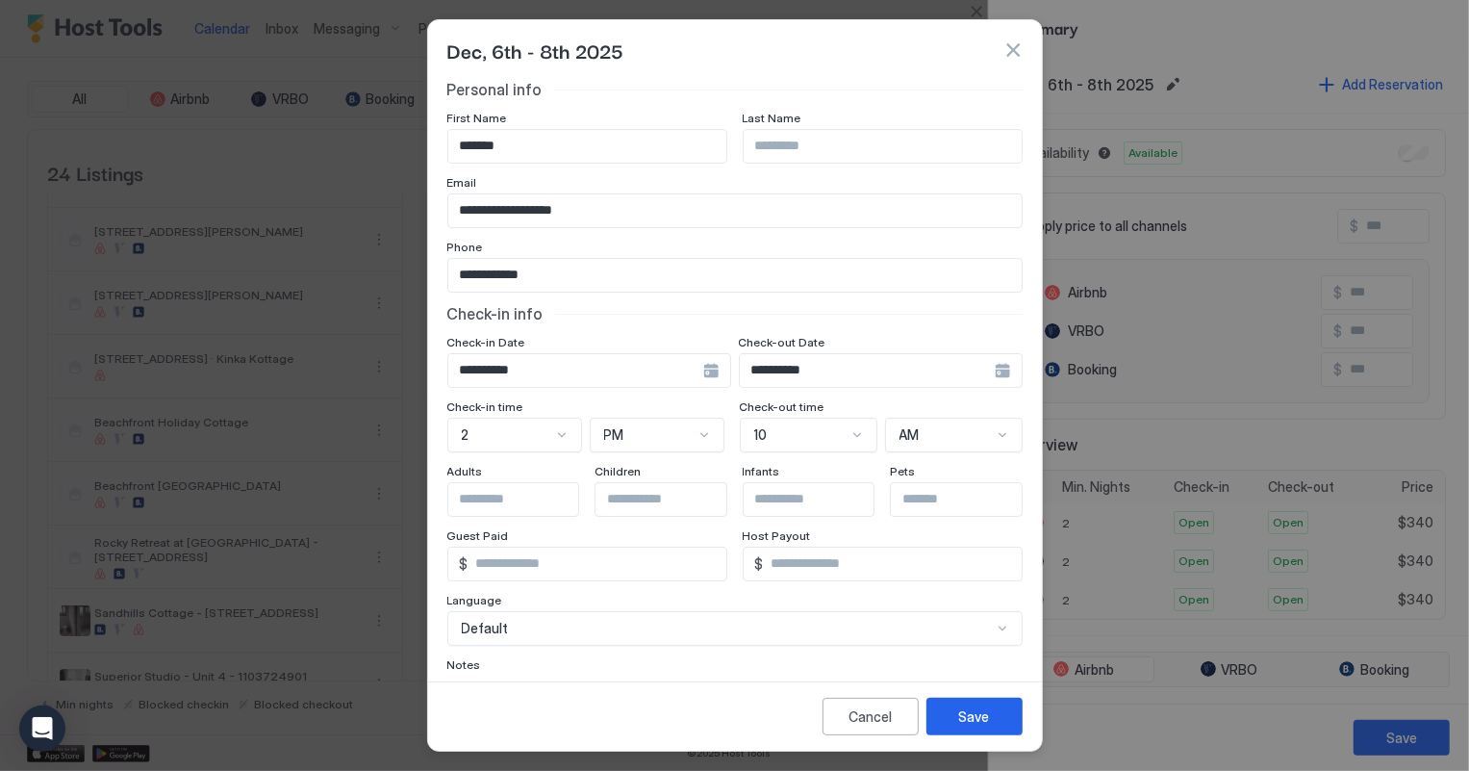
scroll to position [0, 0]
type textarea "**********"
drag, startPoint x: 547, startPoint y: 135, endPoint x: 400, endPoint y: 150, distance: 148.0
click at [400, 150] on div "**********" at bounding box center [734, 385] width 1469 height 771
type input "****"
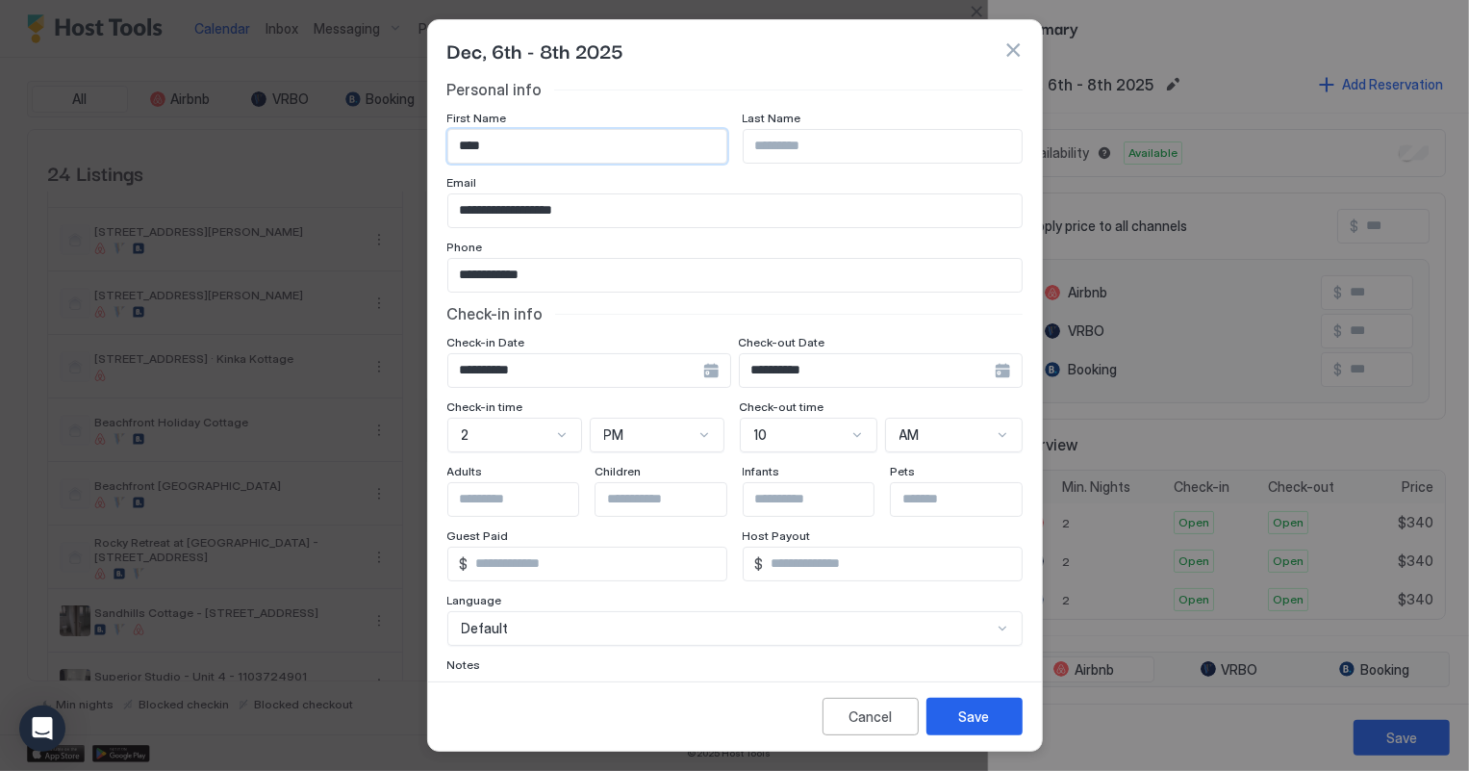
click at [776, 144] on input "Input Field" at bounding box center [883, 146] width 278 height 33
type input "*******"
click at [962, 721] on div "Save" at bounding box center [974, 716] width 31 height 20
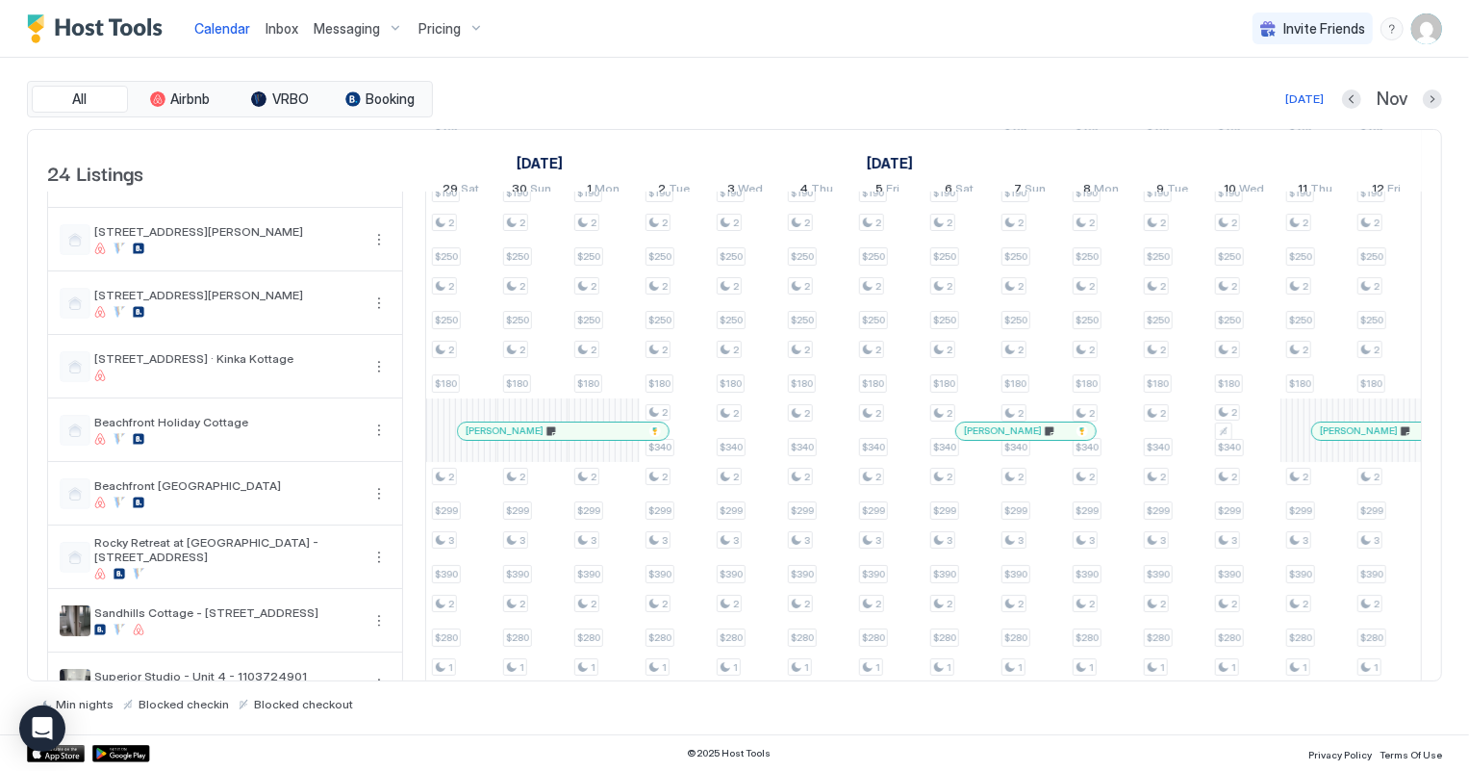
click at [272, 29] on span "Inbox" at bounding box center [282, 28] width 33 height 16
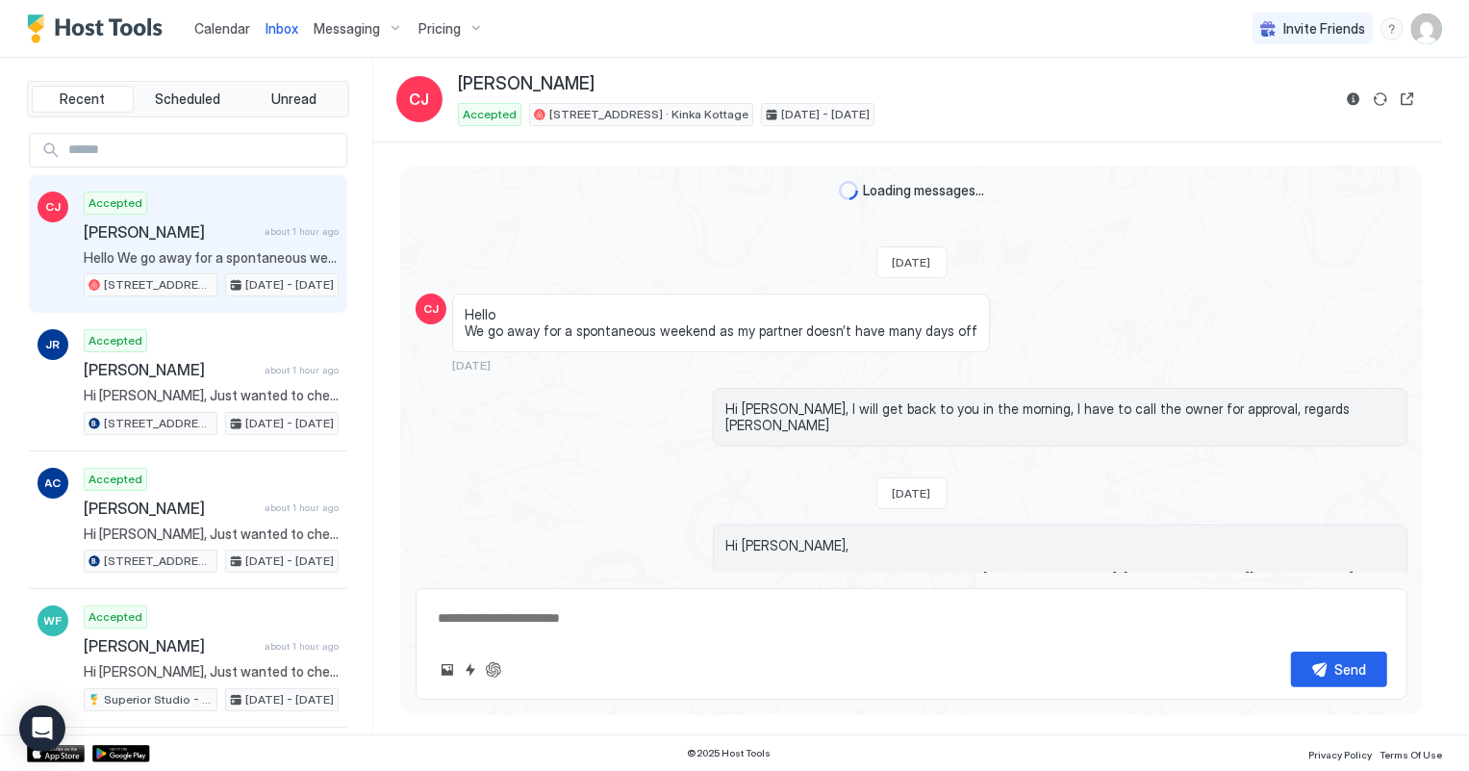
scroll to position [505, 0]
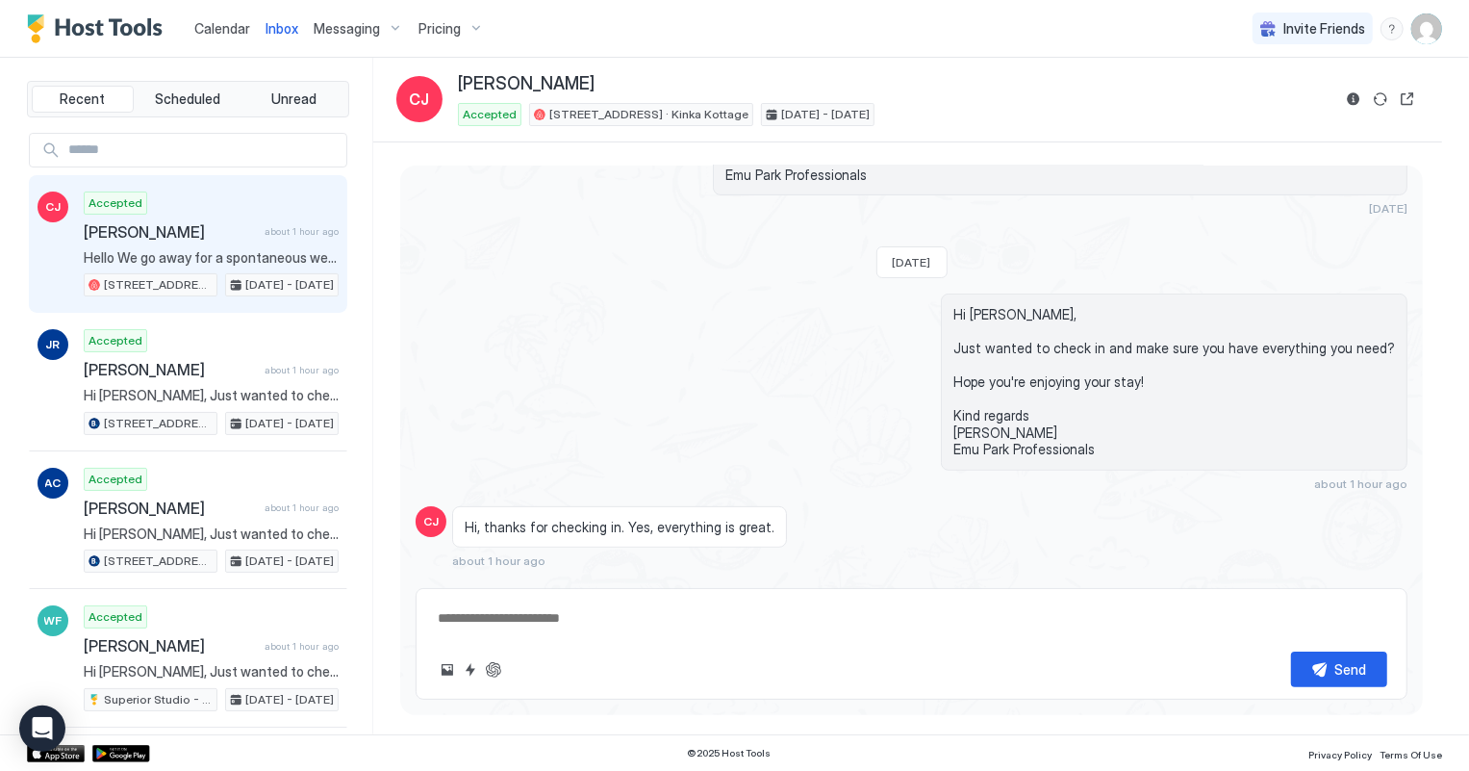
click at [221, 29] on span "Calendar" at bounding box center [222, 28] width 56 height 16
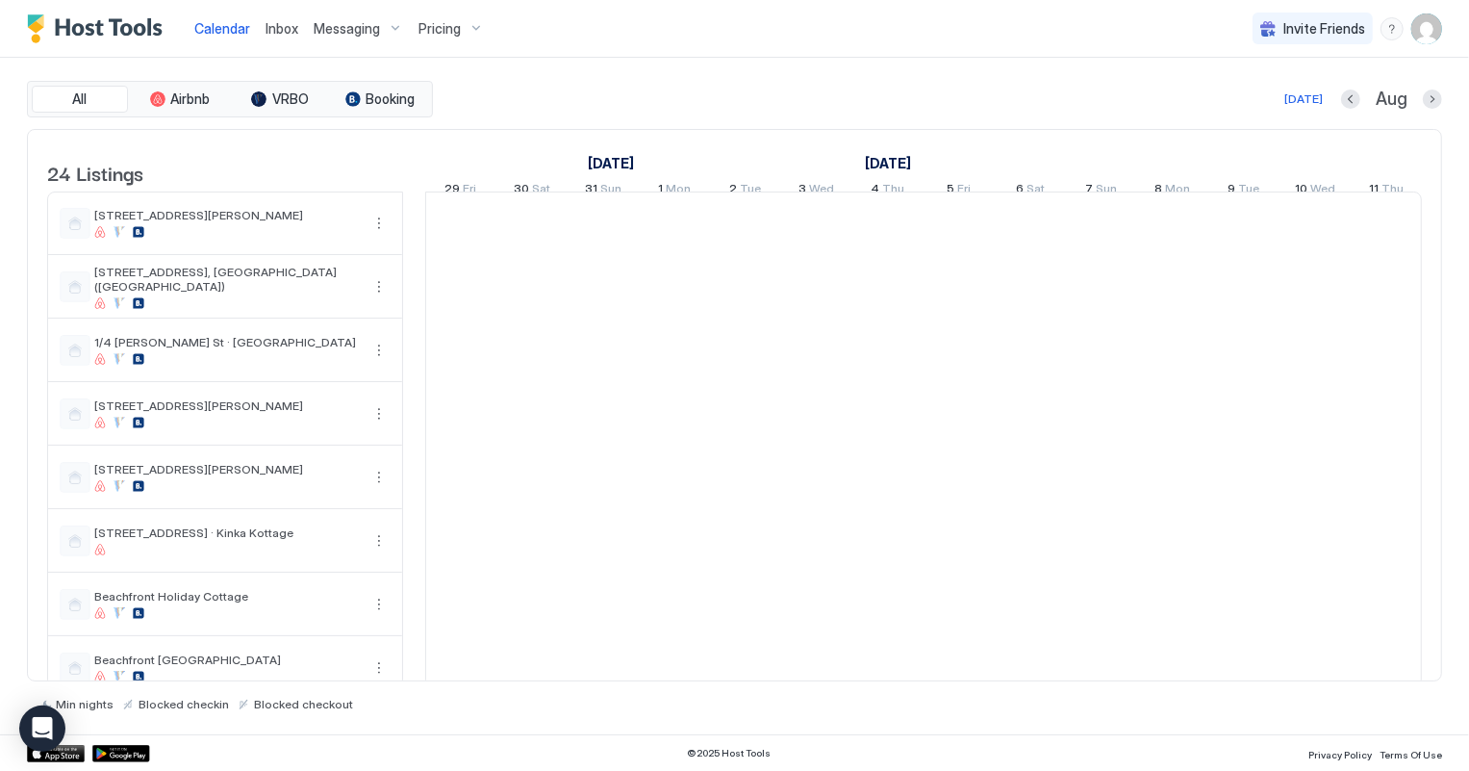
scroll to position [0, 1068]
